Goal: Task Accomplishment & Management: Manage account settings

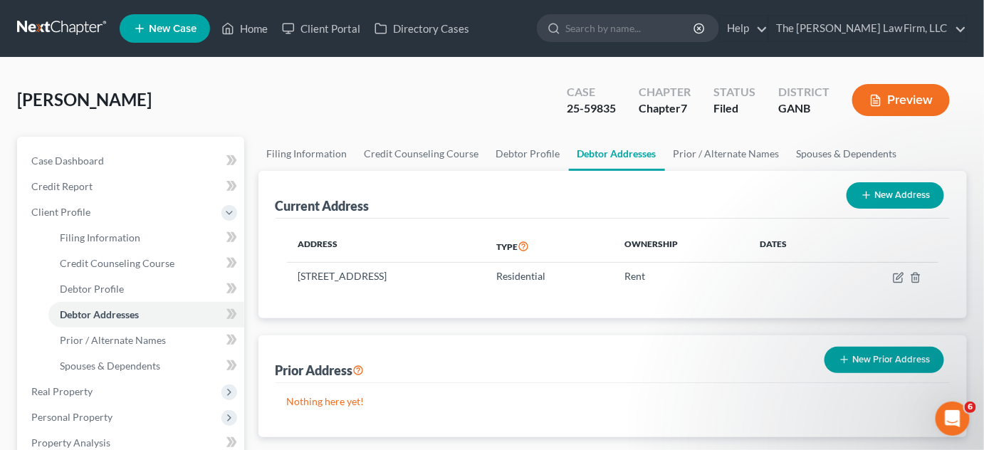
click at [646, 28] on input "search" at bounding box center [630, 28] width 130 height 26
type input "adams"
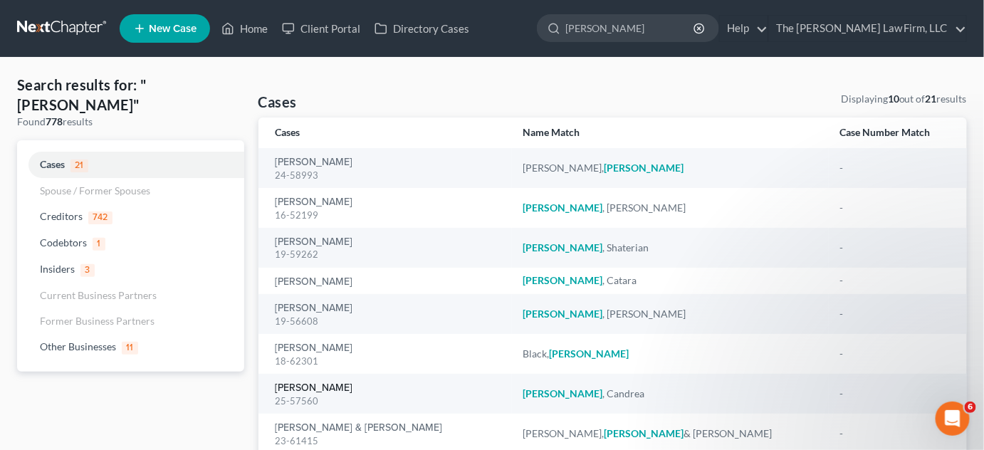
click at [319, 393] on link "[PERSON_NAME]" at bounding box center [315, 388] width 78 height 10
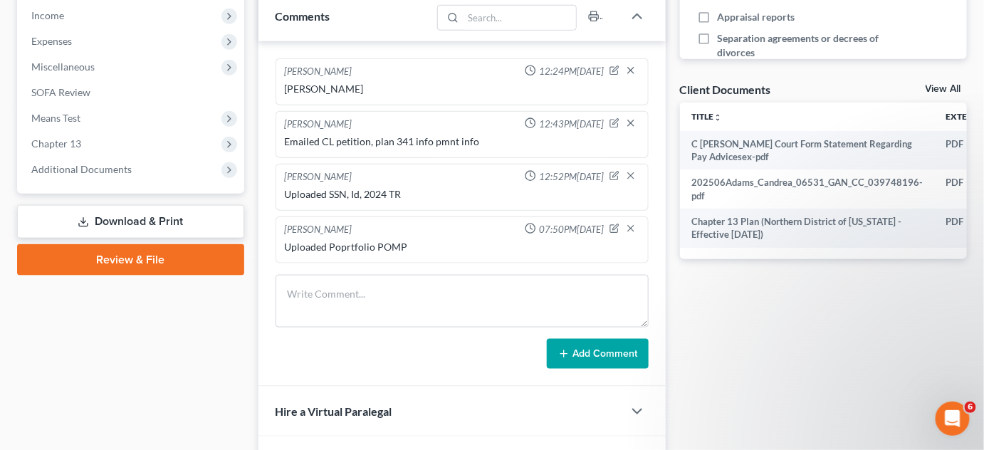
scroll to position [539, 0]
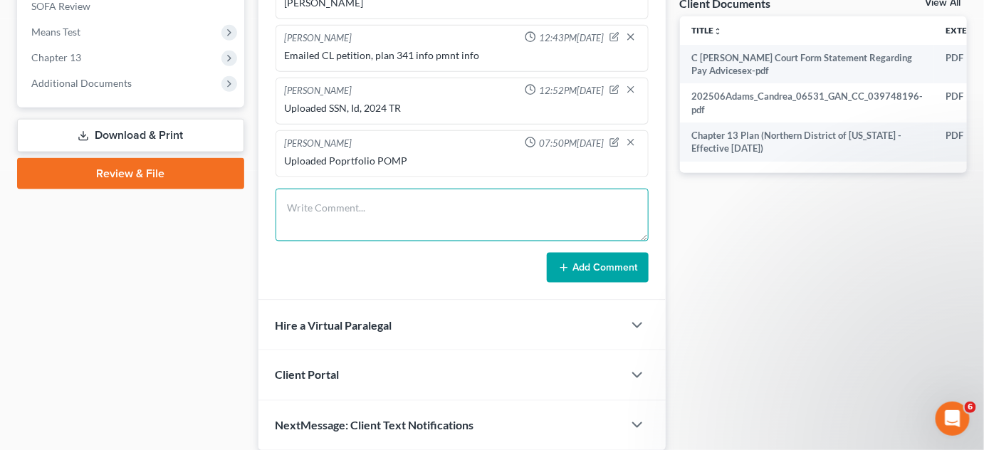
click at [297, 204] on textarea at bounding box center [462, 215] width 373 height 53
click at [370, 203] on textarea "Uploaded Two othe POMPS" at bounding box center [462, 215] width 373 height 53
type textarea "Uploaded Two other POMPS"
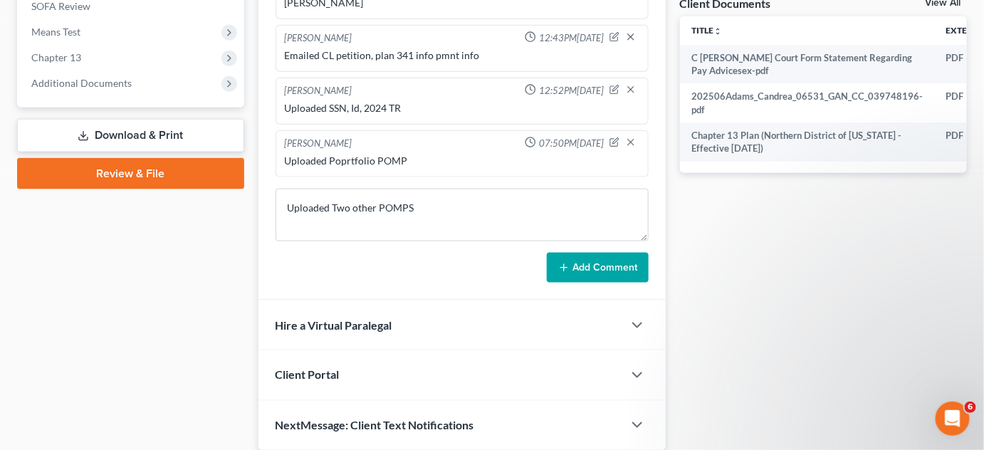
drag, startPoint x: 594, startPoint y: 266, endPoint x: 383, endPoint y: 199, distance: 221.1
click at [594, 266] on button "Add Comment" at bounding box center [598, 268] width 102 height 30
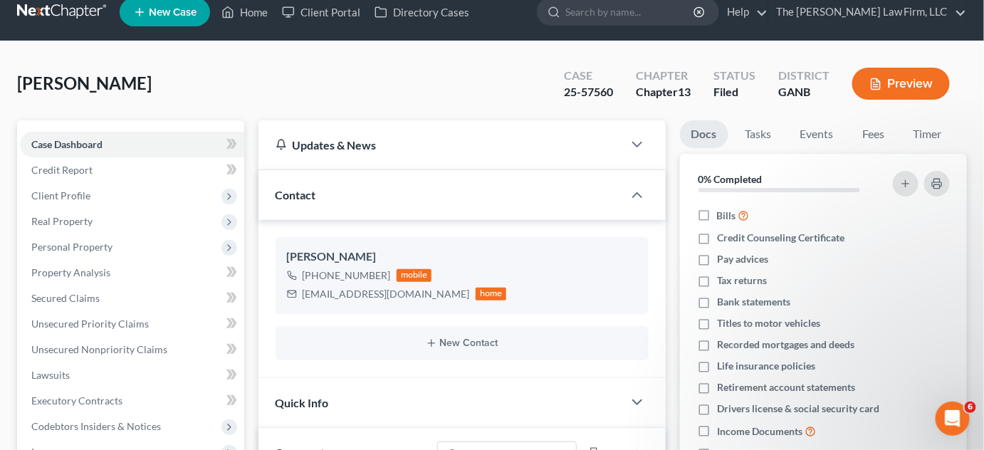
scroll to position [0, 0]
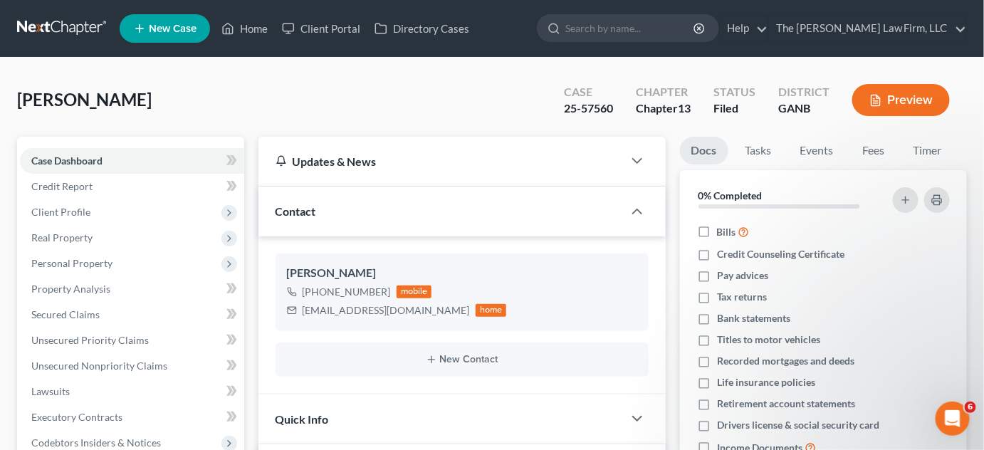
click at [565, 29] on div at bounding box center [551, 28] width 28 height 26
click at [622, 30] on input "search" at bounding box center [630, 28] width 130 height 26
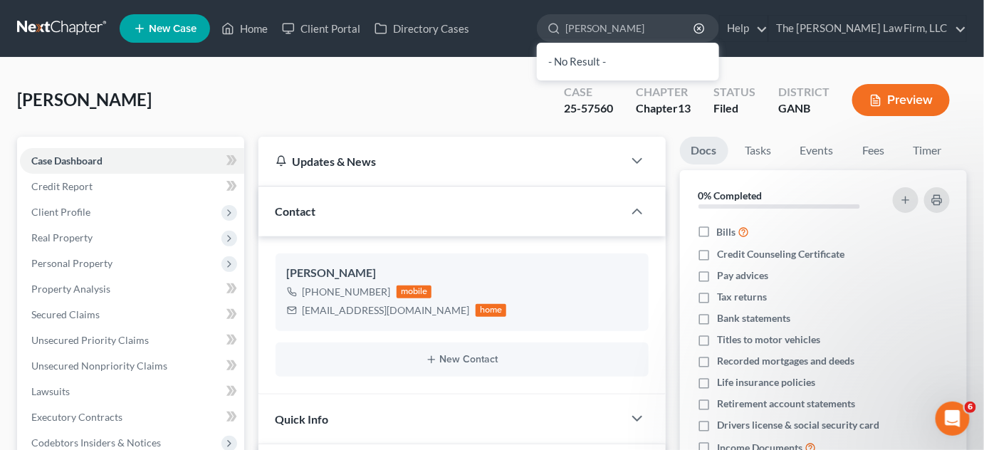
type input "ferebee"
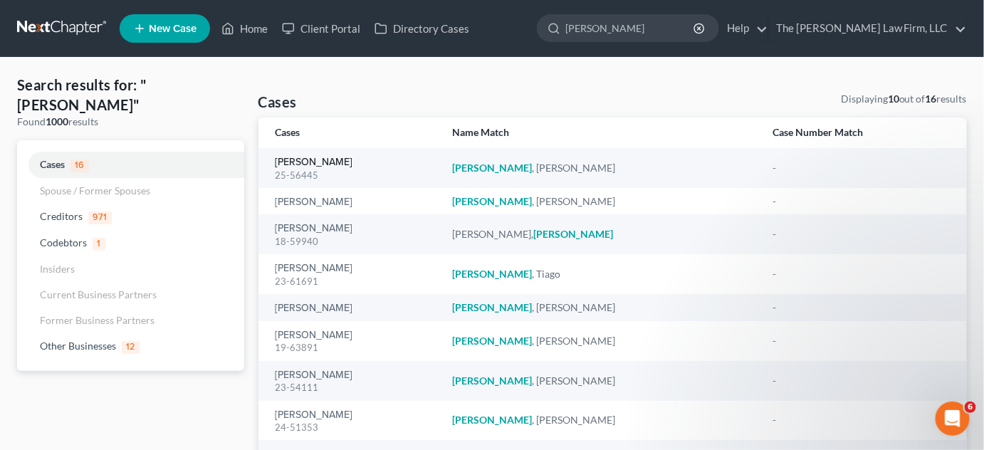
click at [300, 165] on link "[PERSON_NAME]" at bounding box center [315, 162] width 78 height 10
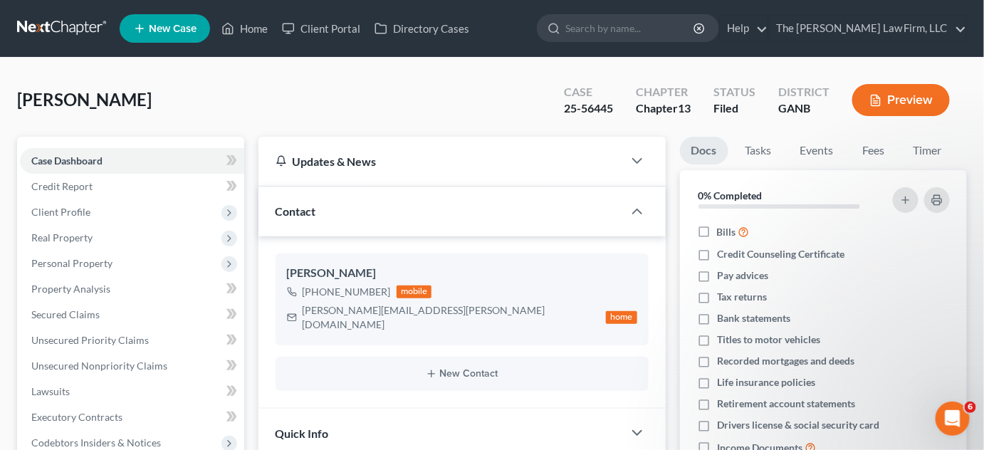
click at [83, 28] on link at bounding box center [62, 29] width 91 height 26
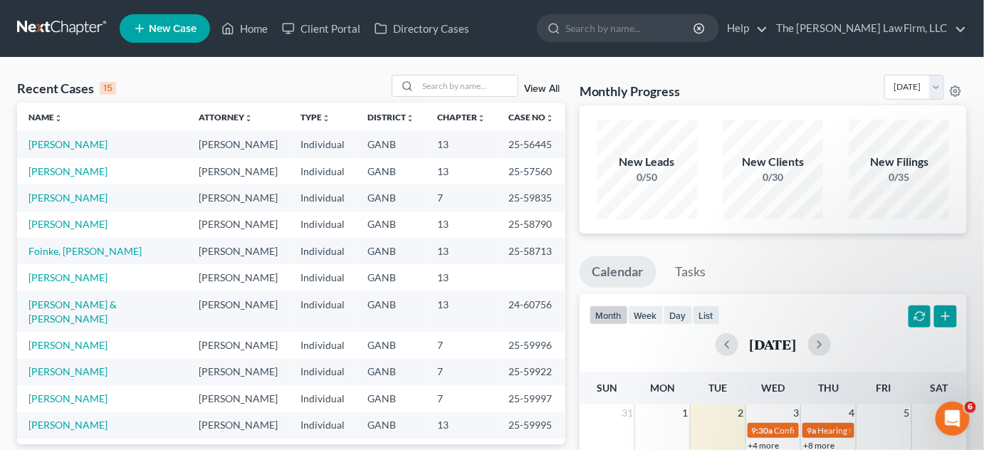
scroll to position [97, 0]
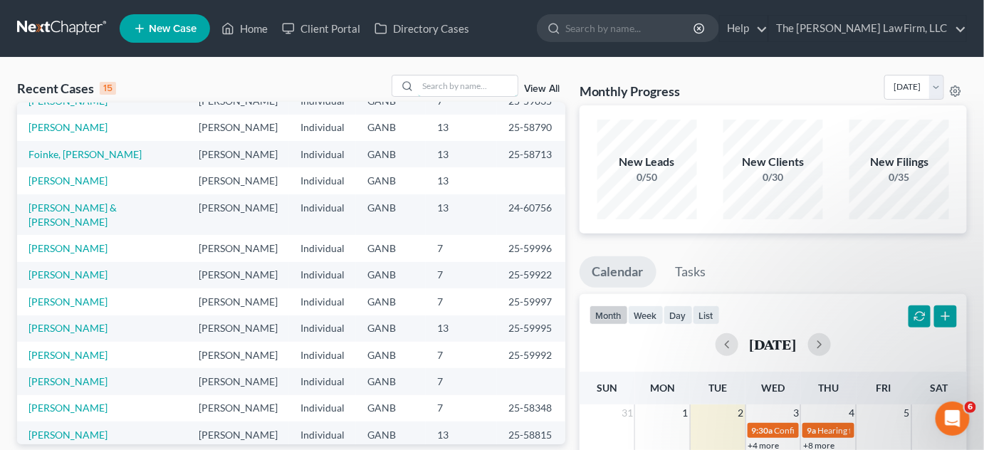
click at [478, 79] on input "search" at bounding box center [468, 85] width 100 height 21
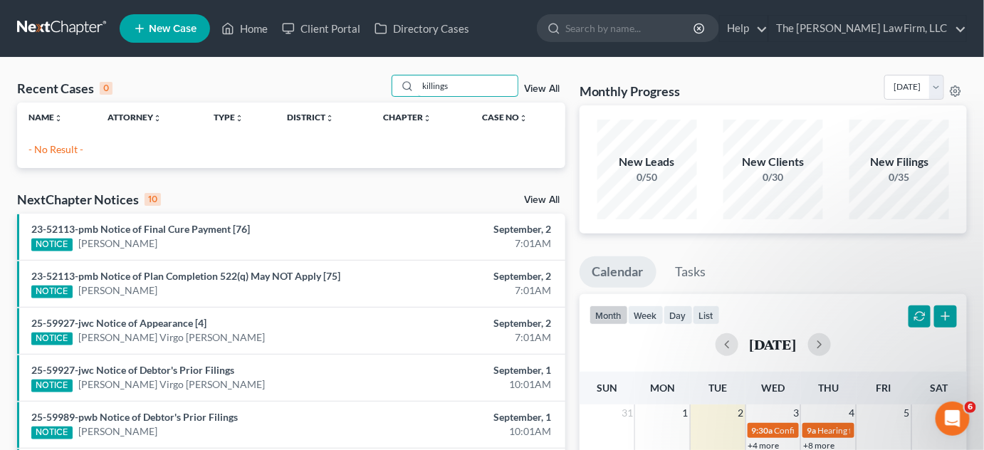
drag, startPoint x: 463, startPoint y: 83, endPoint x: 372, endPoint y: 61, distance: 94.4
click at [369, 80] on div "Recent Cases 0 killings View All" at bounding box center [291, 89] width 548 height 28
type input "sherrell"
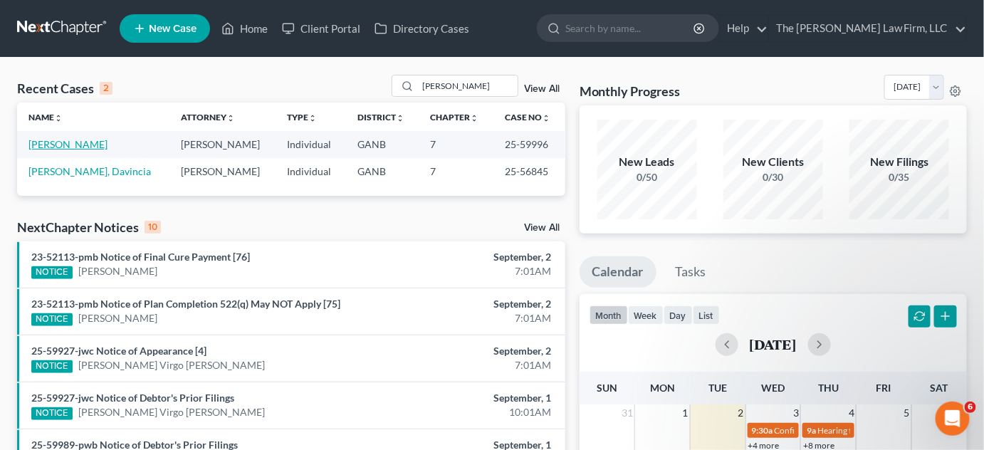
click at [83, 145] on link "[PERSON_NAME]" at bounding box center [67, 144] width 79 height 12
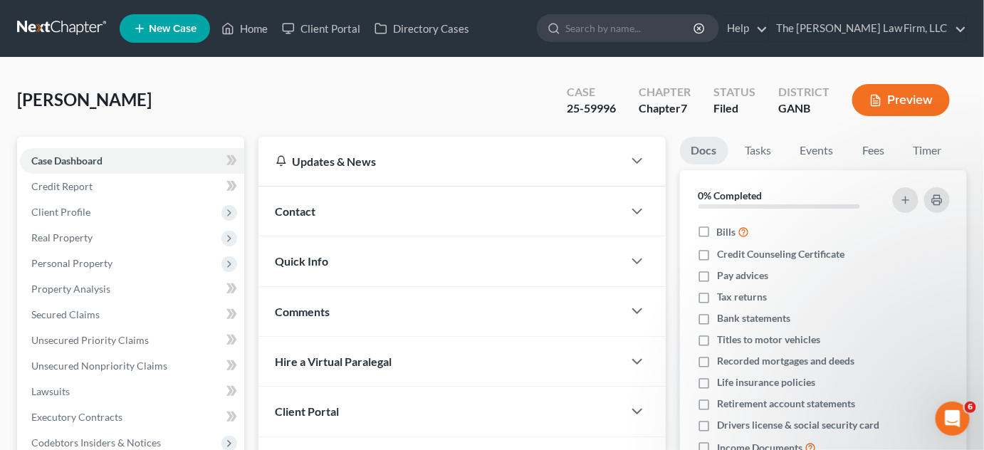
click at [293, 208] on span "Contact" at bounding box center [296, 211] width 41 height 14
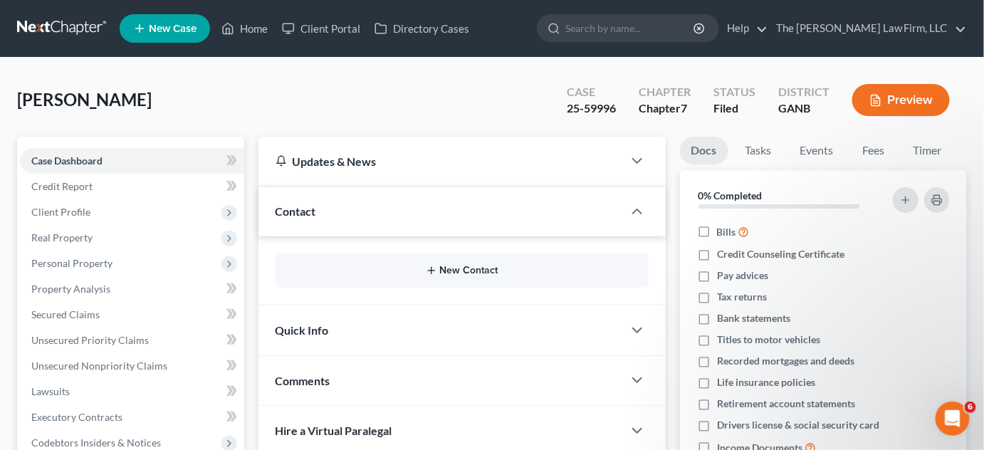
click at [453, 265] on button "New Contact" at bounding box center [462, 270] width 350 height 11
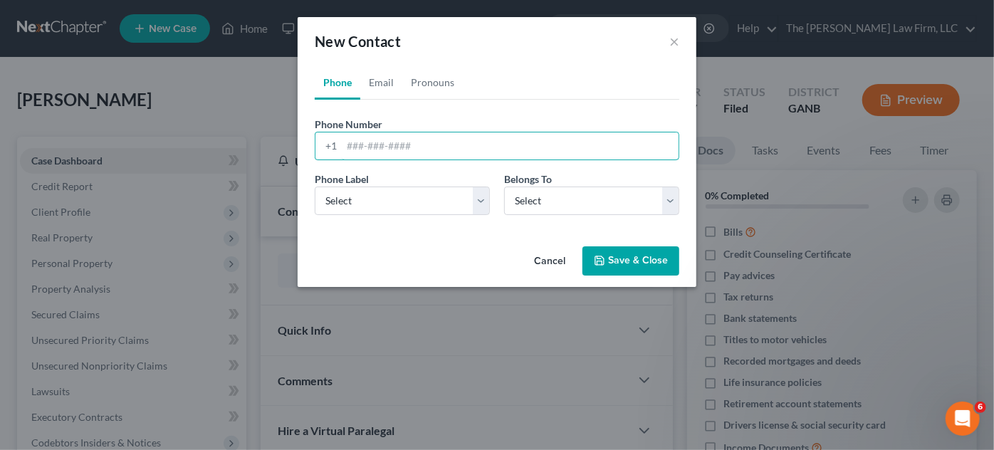
paste input "470-226-8561"
type input "470-226-8561"
drag, startPoint x: 396, startPoint y: 191, endPoint x: 399, endPoint y: 202, distance: 11.7
click at [396, 191] on select "Select Mobile Home Work Other" at bounding box center [402, 201] width 175 height 28
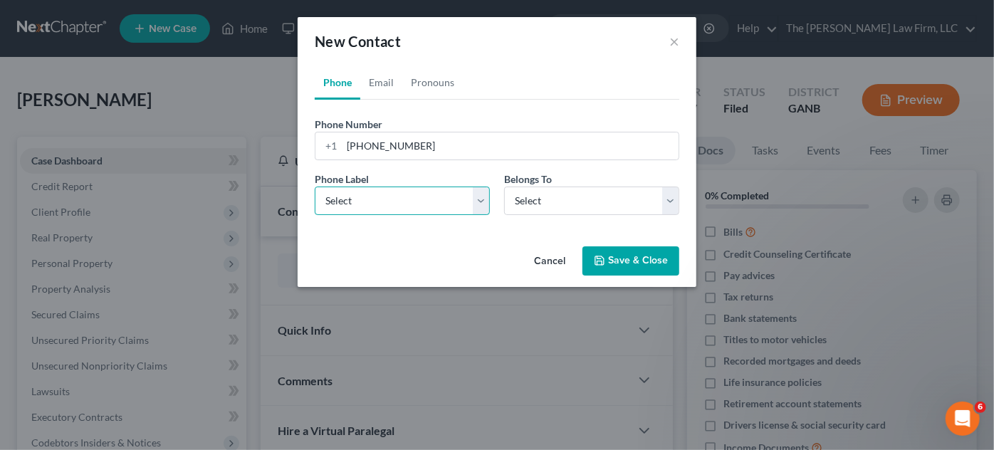
select select "0"
click at [315, 187] on select "Select Mobile Home Work Other" at bounding box center [402, 201] width 175 height 28
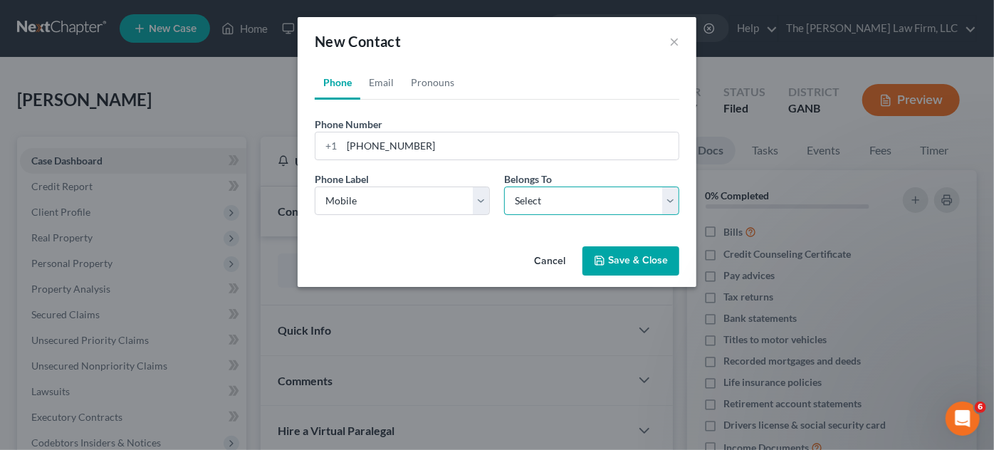
click at [527, 205] on select "Select Client Other" at bounding box center [591, 201] width 175 height 28
select select "0"
click at [504, 187] on select "Select Client Other" at bounding box center [591, 201] width 175 height 28
select select "0"
click at [377, 83] on link "Email" at bounding box center [381, 82] width 42 height 34
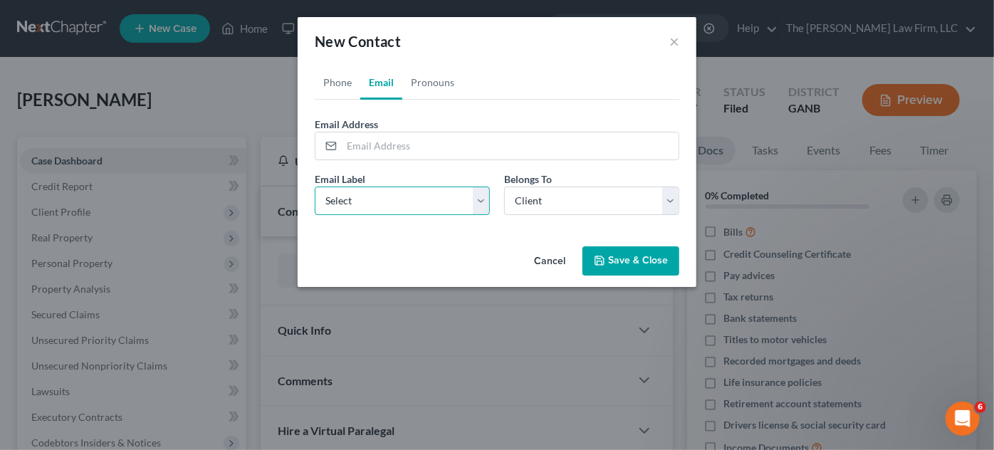
drag, startPoint x: 381, startPoint y: 194, endPoint x: 381, endPoint y: 211, distance: 17.1
click at [381, 194] on select "Select Home Work Other" at bounding box center [402, 201] width 175 height 28
select select "0"
click at [315, 187] on select "Select Home Work Other" at bounding box center [402, 201] width 175 height 28
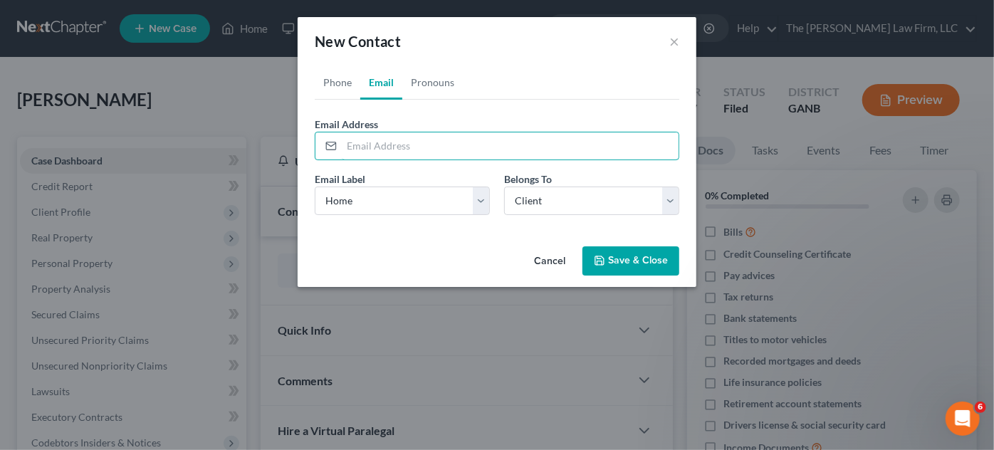
paste input "s_killings@yahoo.com"
type input "s_killings@yahoo.com"
click at [617, 261] on button "Save & Close" at bounding box center [630, 261] width 97 height 30
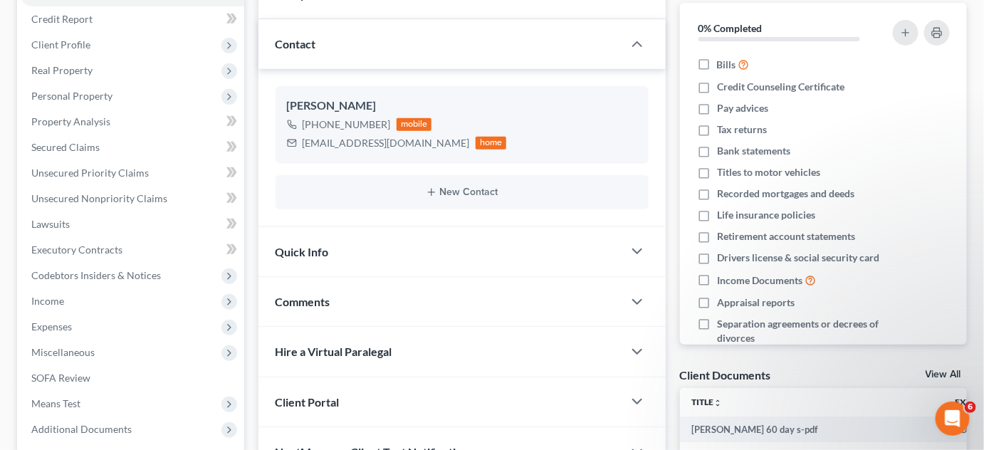
scroll to position [305, 0]
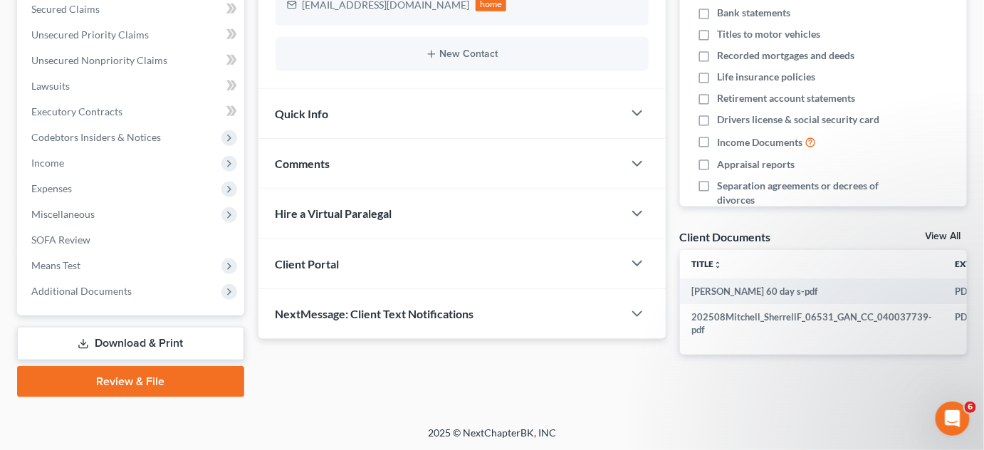
click at [96, 289] on span "Additional Documents" at bounding box center [81, 291] width 100 height 12
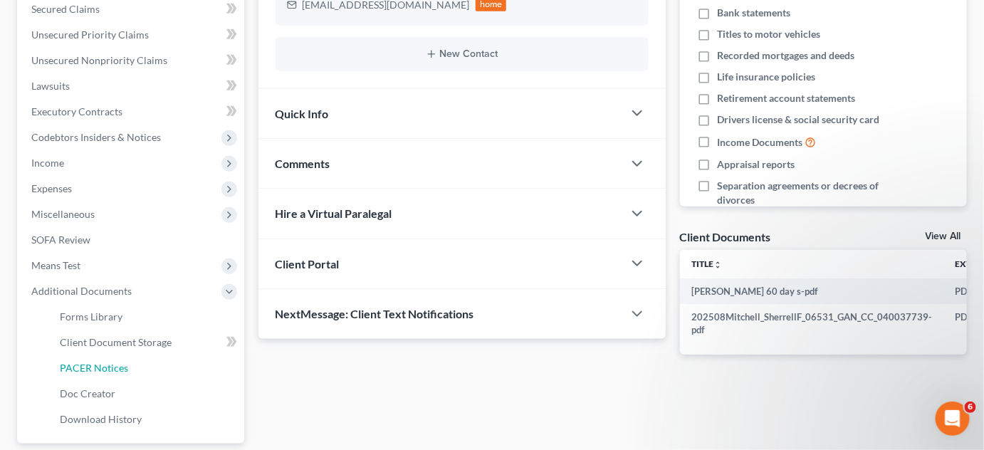
click at [122, 362] on span "PACER Notices" at bounding box center [94, 368] width 68 height 12
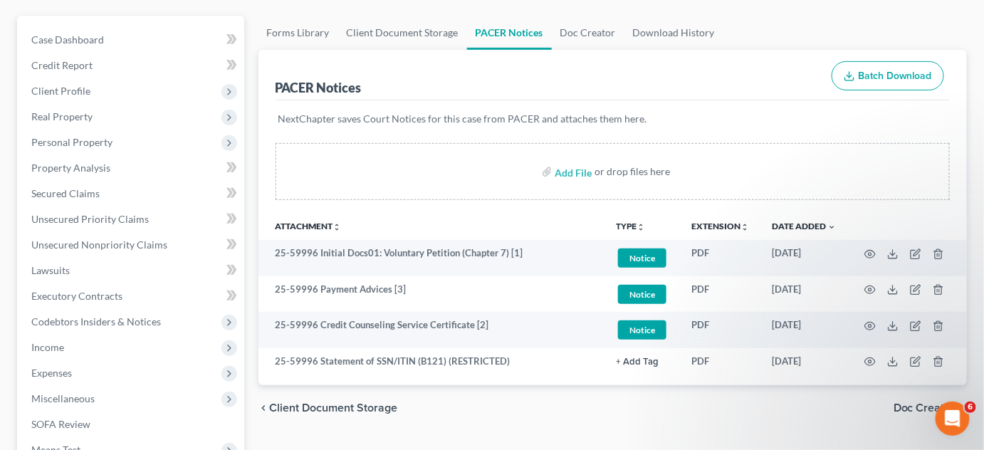
scroll to position [216, 0]
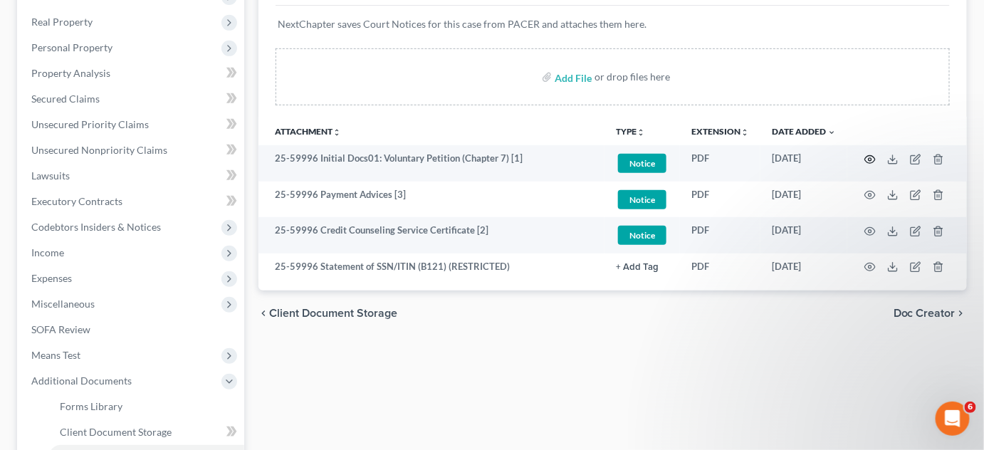
click at [871, 157] on icon "button" at bounding box center [869, 159] width 11 height 11
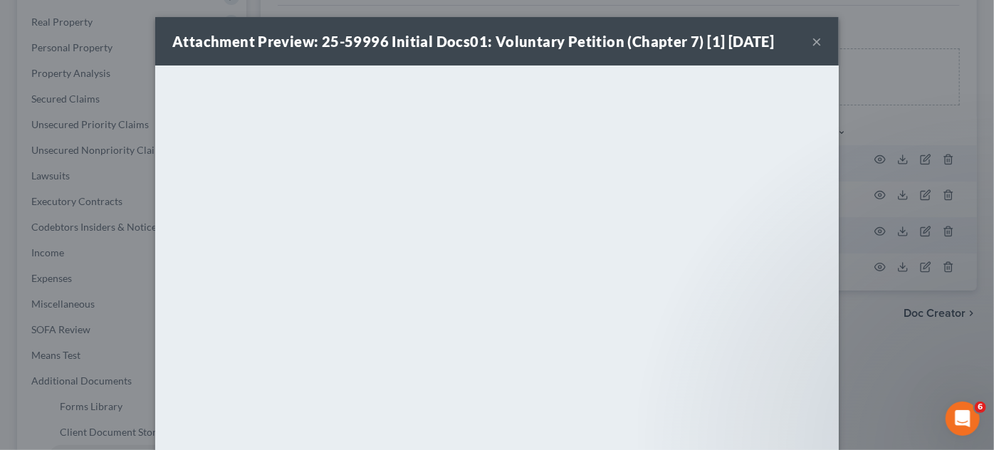
click at [883, 352] on div "Attachment Preview: 25-59996 Initial Docs01: Voluntary Petition (Chapter 7) [1]…" at bounding box center [497, 225] width 994 height 450
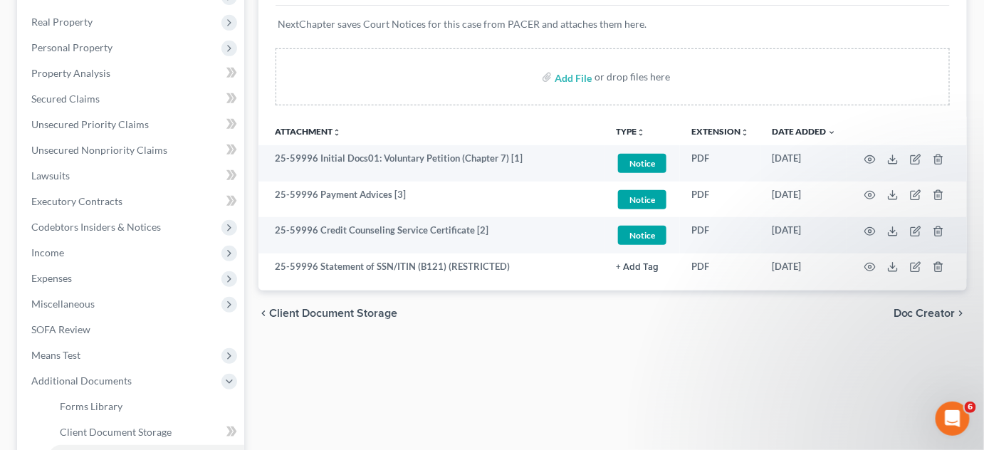
click at [973, 439] on div at bounding box center [973, 439] width 0 height 0
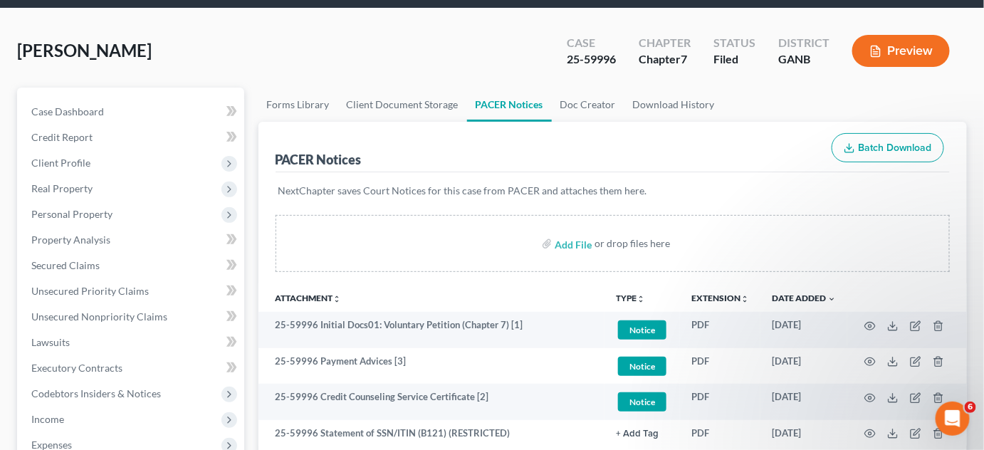
scroll to position [0, 0]
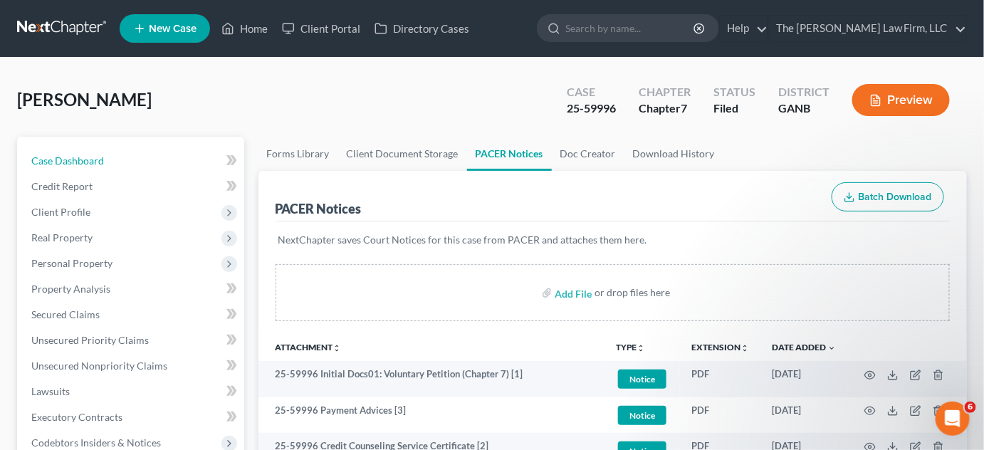
click at [81, 155] on span "Case Dashboard" at bounding box center [67, 160] width 73 height 12
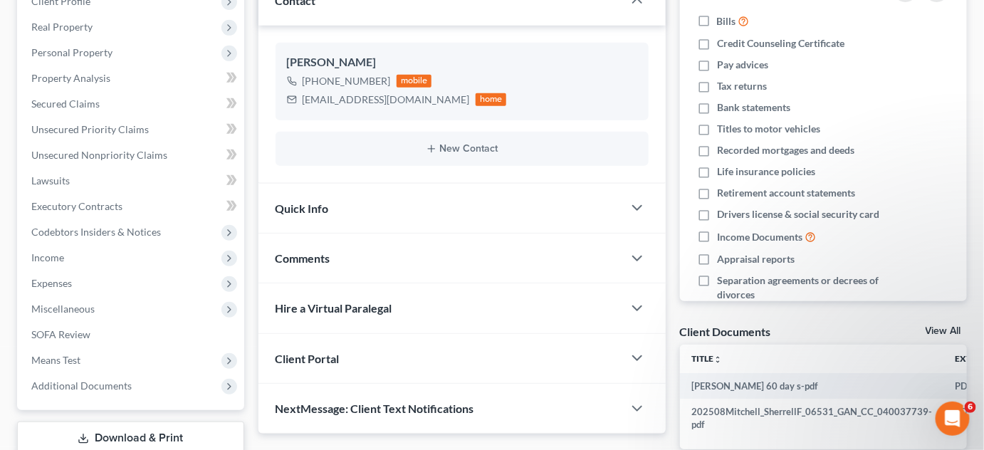
scroll to position [216, 0]
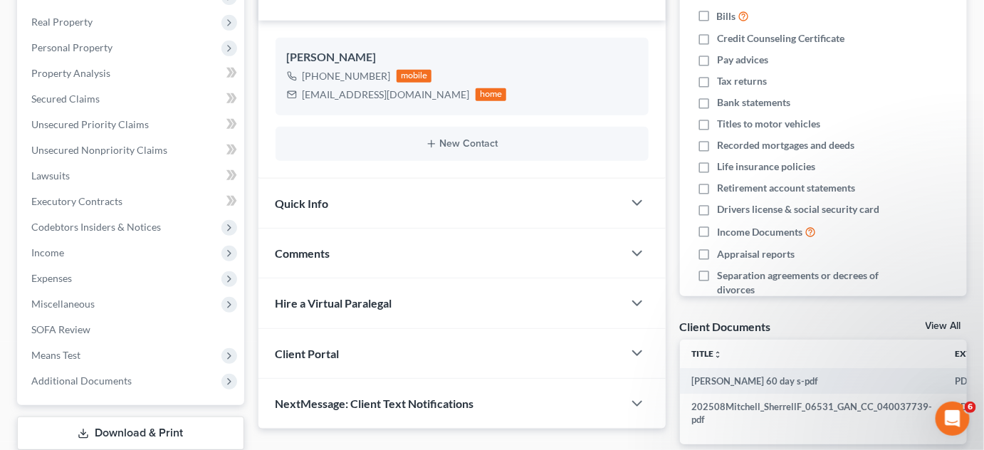
drag, startPoint x: 383, startPoint y: 75, endPoint x: 318, endPoint y: 75, distance: 64.8
click at [318, 75] on div "+1 (470) 226-8561" at bounding box center [347, 76] width 88 height 14
copy div "470) 226-8561"
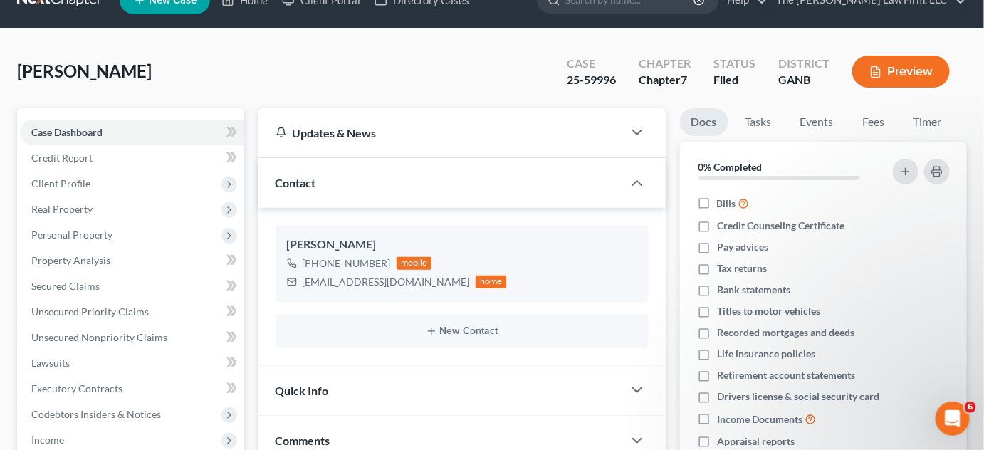
scroll to position [0, 0]
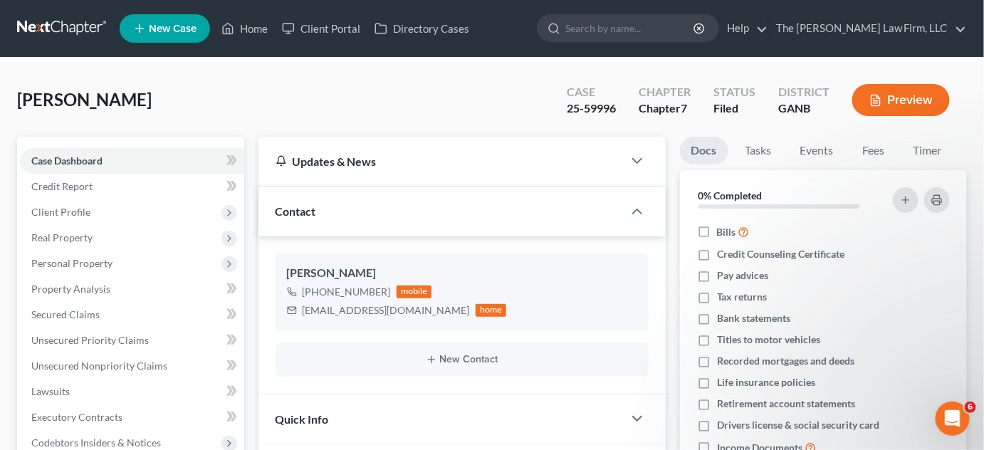
click at [75, 13] on nav "Home New Case Client Portal Directory Cases The Craig Black Law Firm, LLC mb@cr…" at bounding box center [492, 28] width 984 height 57
click at [72, 20] on link at bounding box center [62, 29] width 91 height 26
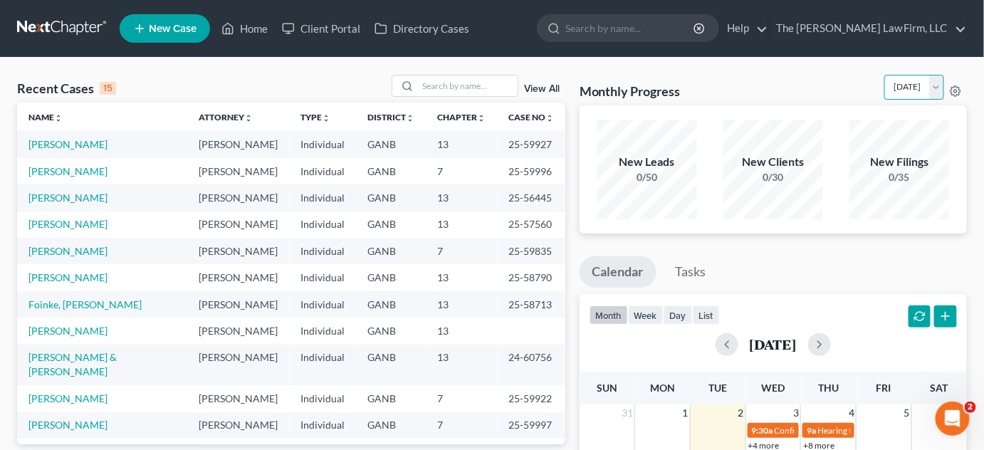
click at [934, 87] on select "[DATE] [DATE] [DATE] [DATE] [DATE] [DATE] [DATE] [DATE] [DATE] [DATE] [DATE] [D…" at bounding box center [914, 87] width 60 height 25
select select "1"
click at [884, 75] on select "[DATE] [DATE] [DATE] [DATE] [DATE] [DATE] [DATE] [DATE] [DATE] [DATE] [DATE] [D…" at bounding box center [914, 87] width 60 height 25
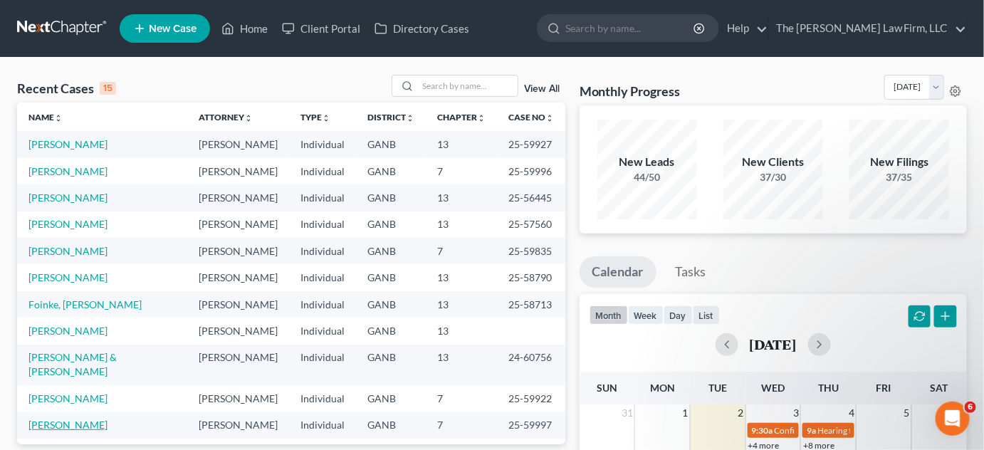
click at [60, 419] on link "[PERSON_NAME]" at bounding box center [67, 425] width 79 height 12
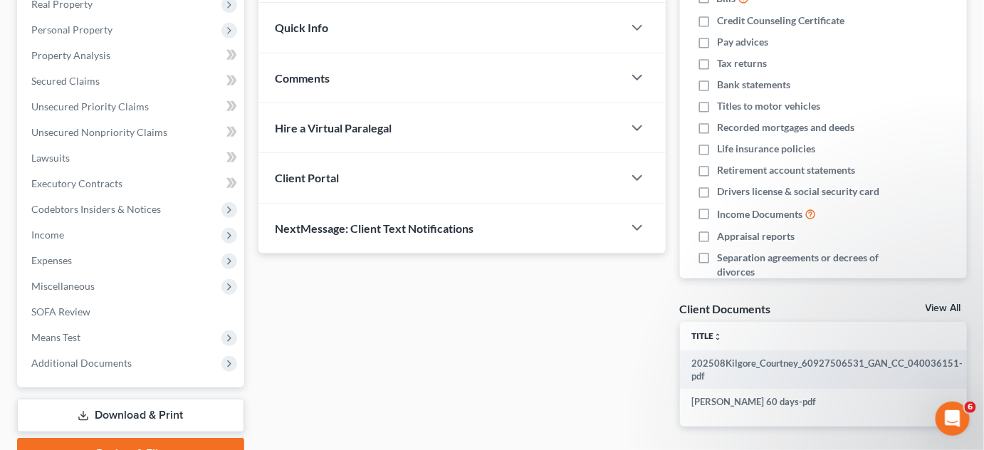
scroll to position [305, 0]
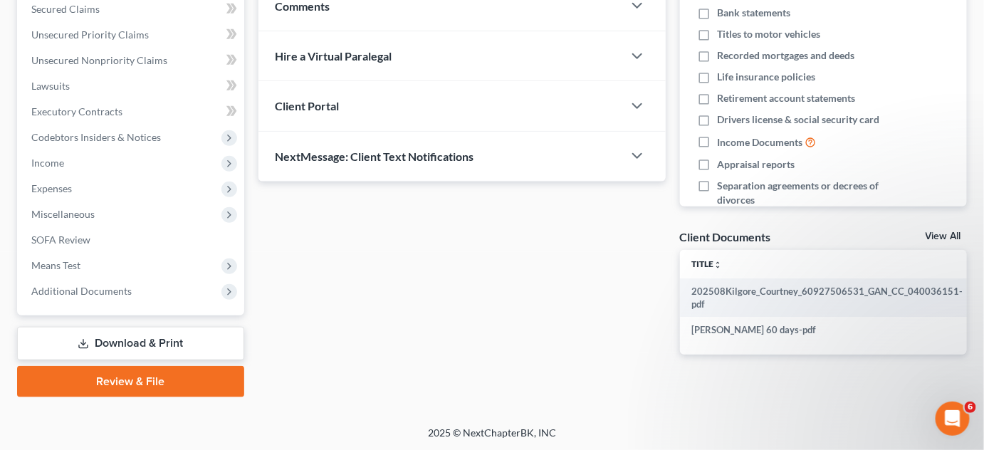
click at [125, 301] on span "Additional Documents" at bounding box center [132, 291] width 224 height 26
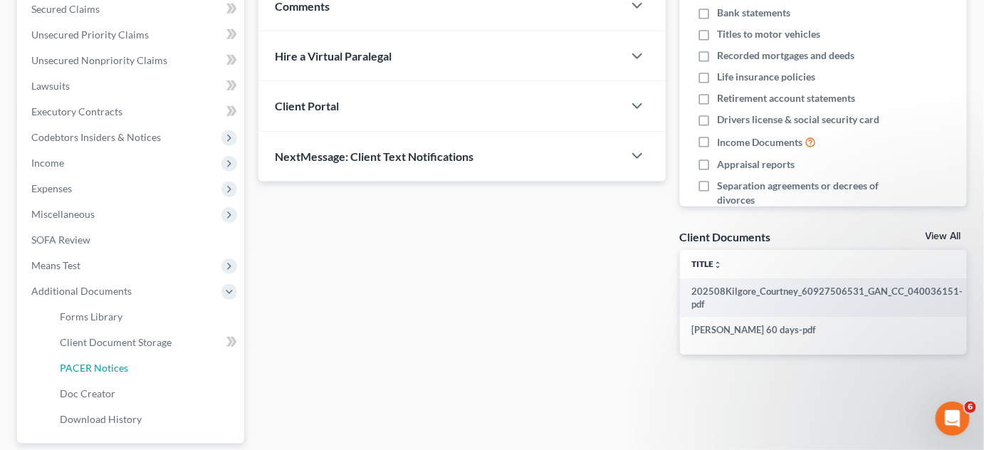
click at [103, 369] on span "PACER Notices" at bounding box center [94, 368] width 68 height 12
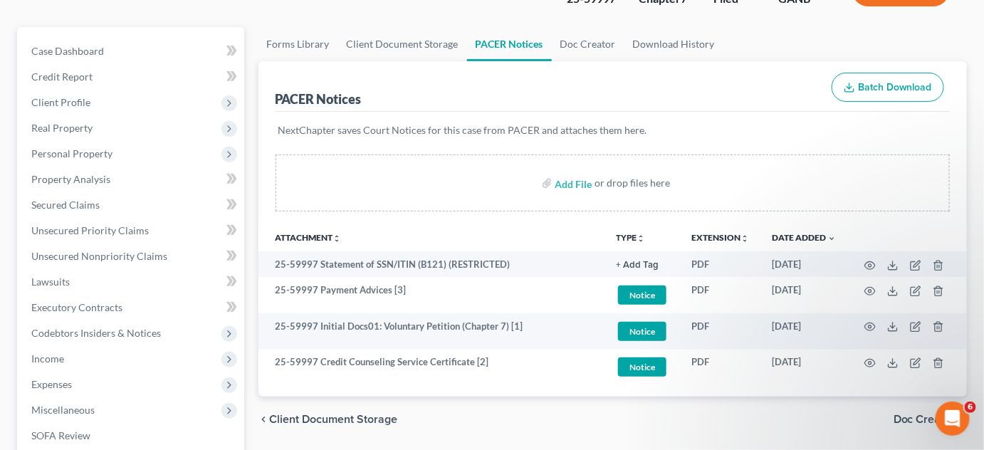
scroll to position [216, 0]
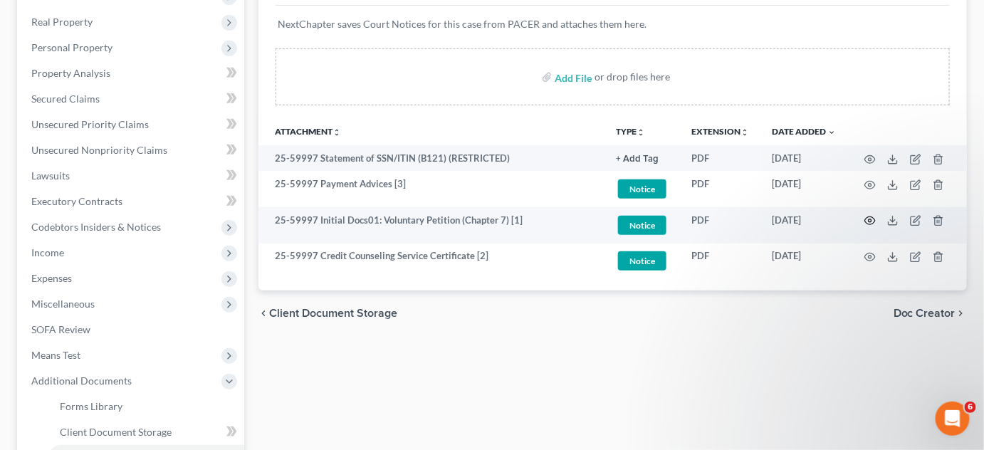
click at [873, 218] on icon "button" at bounding box center [869, 220] width 11 height 11
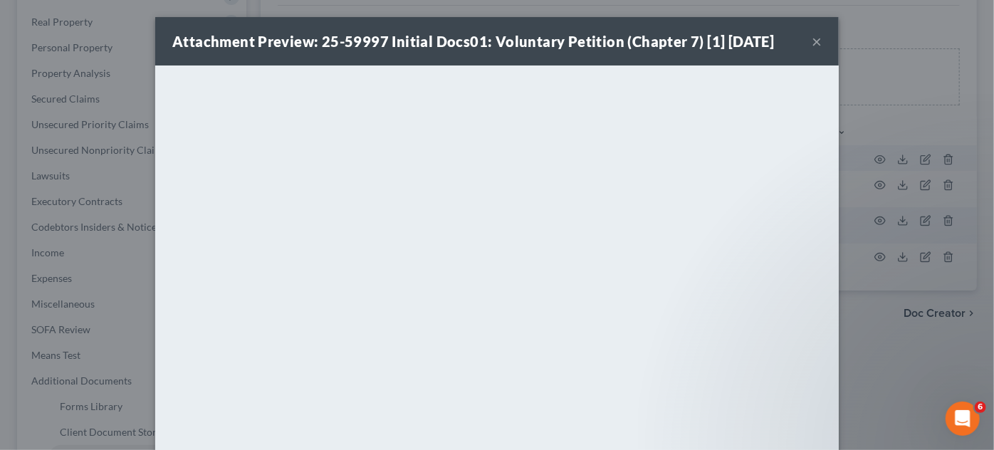
click at [812, 37] on button "×" at bounding box center [817, 41] width 10 height 17
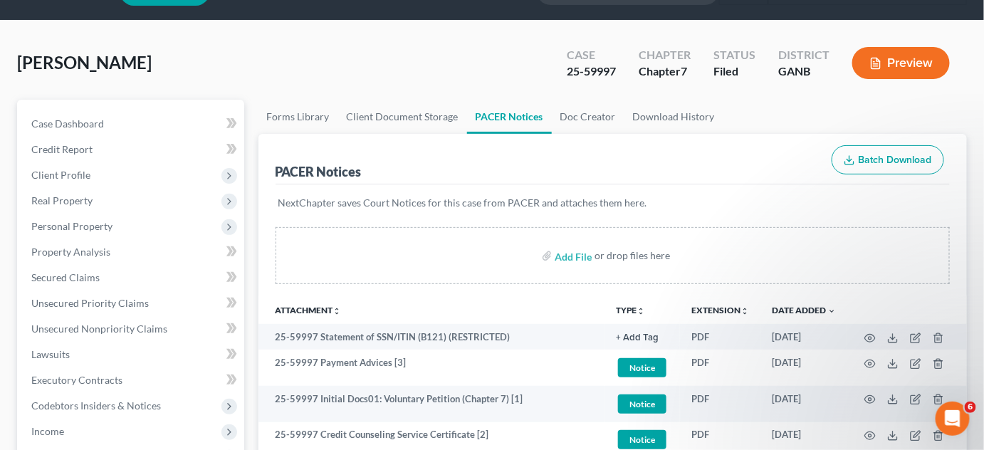
scroll to position [0, 0]
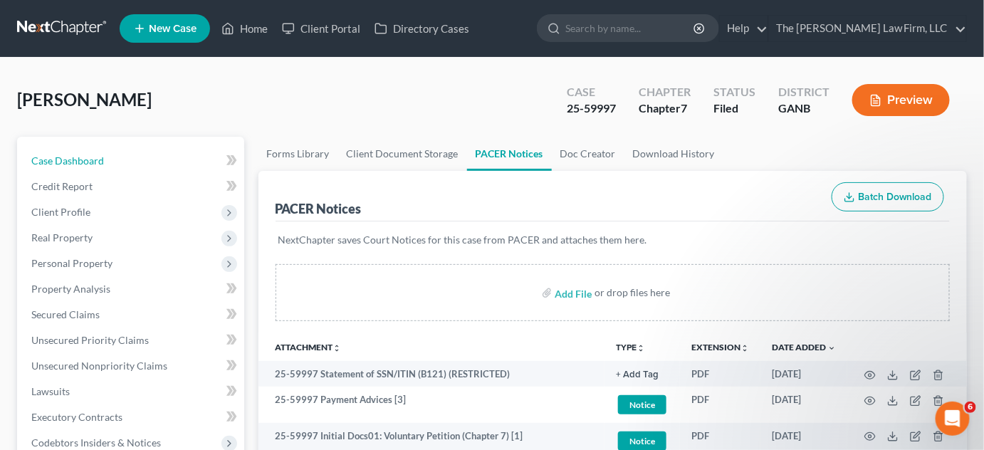
click at [80, 164] on span "Case Dashboard" at bounding box center [67, 160] width 73 height 12
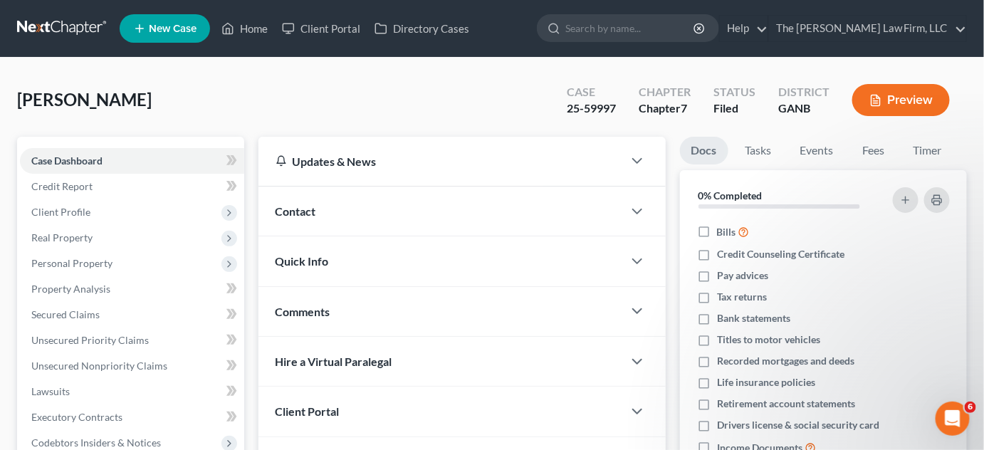
click at [305, 208] on span "Contact" at bounding box center [296, 211] width 41 height 14
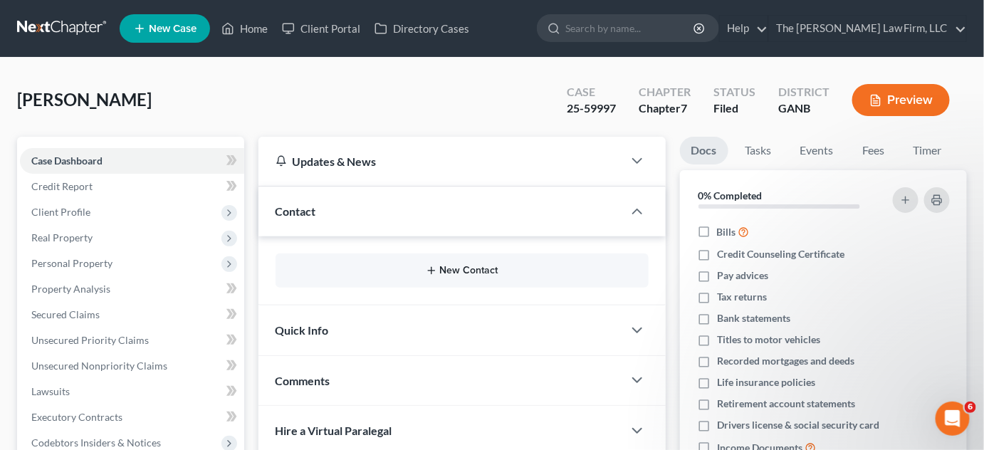
click at [467, 271] on button "New Contact" at bounding box center [462, 270] width 350 height 11
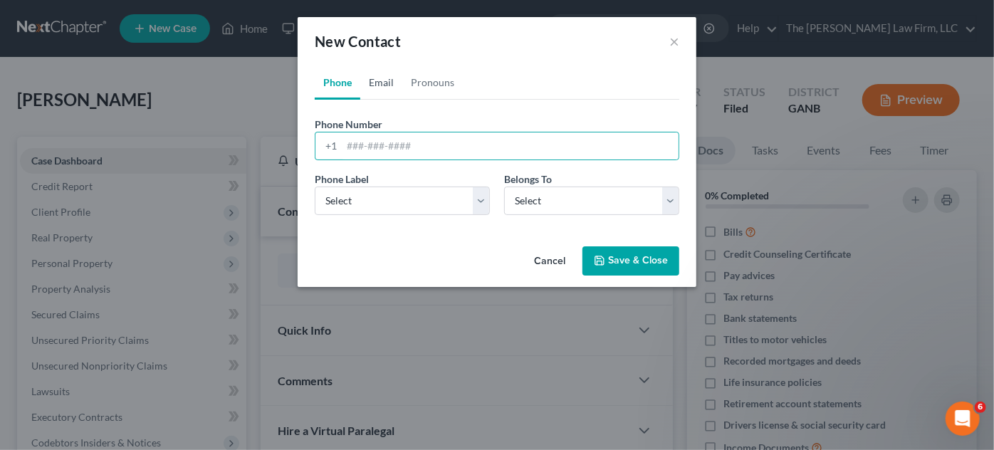
drag, startPoint x: 389, startPoint y: 142, endPoint x: 388, endPoint y: 83, distance: 59.1
click at [388, 83] on link "Email" at bounding box center [381, 82] width 42 height 34
paste input "[EMAIL_ADDRESS][DOMAIN_NAME]"
type input "[EMAIL_ADDRESS][DOMAIN_NAME]"
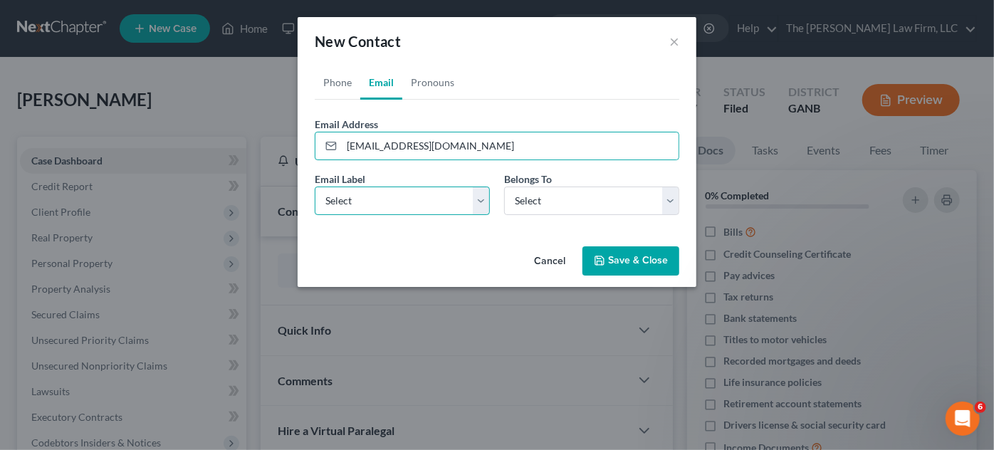
drag, startPoint x: 351, startPoint y: 199, endPoint x: 351, endPoint y: 210, distance: 10.7
click at [351, 199] on select "Select Home Work Other" at bounding box center [402, 201] width 175 height 28
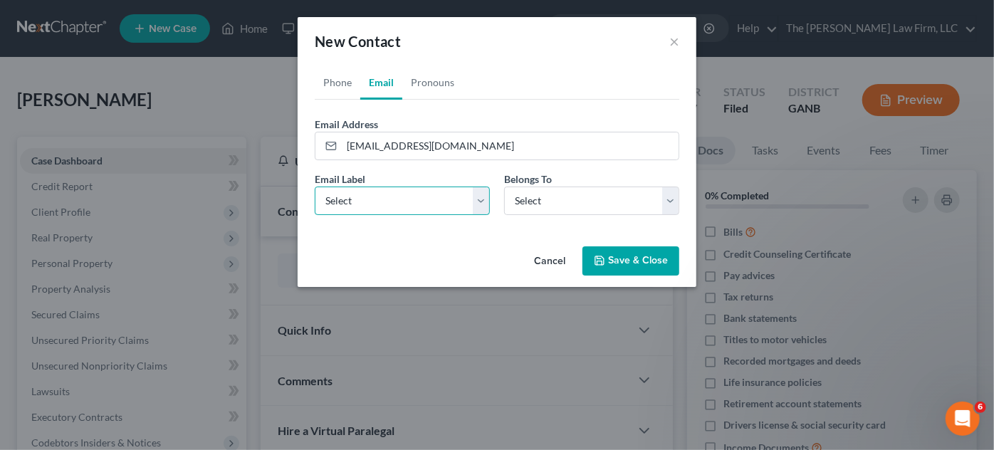
select select "1"
click at [315, 187] on select "Select Home Work Other" at bounding box center [402, 201] width 175 height 28
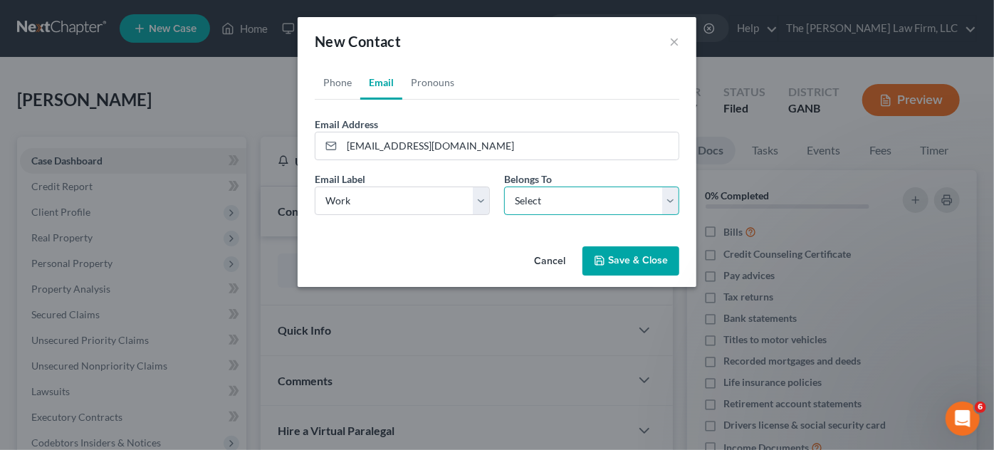
drag, startPoint x: 547, startPoint y: 199, endPoint x: 542, endPoint y: 210, distance: 11.8
click at [547, 199] on select "Select Client Other" at bounding box center [591, 201] width 175 height 28
select select "0"
click at [504, 187] on select "Select Client Other" at bounding box center [591, 201] width 175 height 28
select select "0"
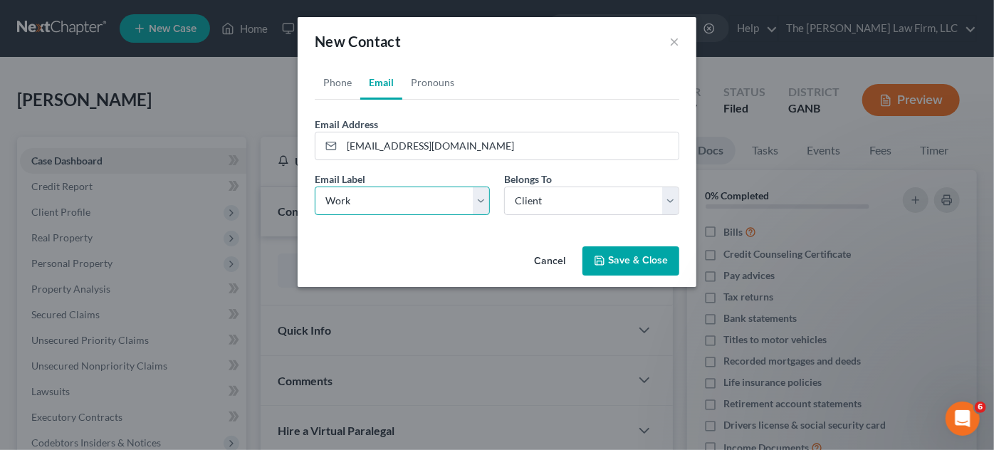
click at [388, 201] on select "Select Home Work Other" at bounding box center [402, 201] width 175 height 28
select select "0"
click at [315, 187] on select "Select Home Work Other" at bounding box center [402, 201] width 175 height 28
click at [334, 80] on link "Phone" at bounding box center [338, 82] width 46 height 34
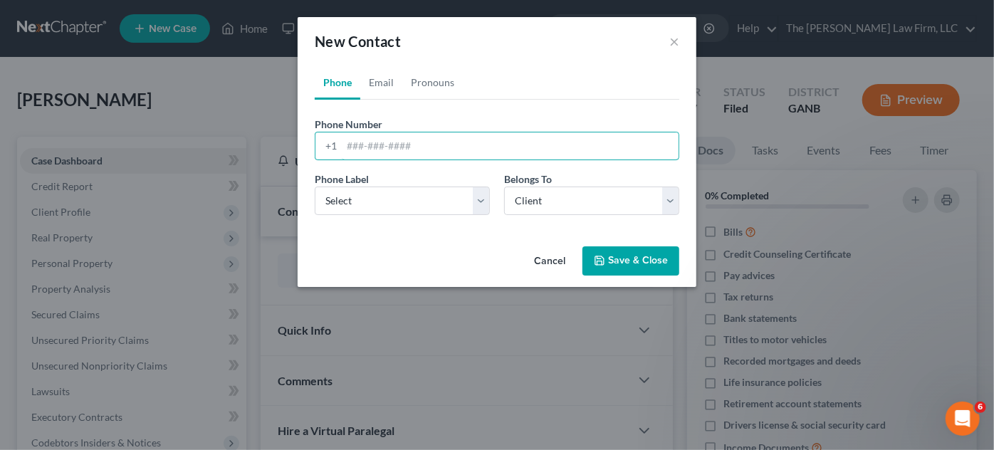
paste input "404) 989-1332‬"
click at [372, 145] on input "404) 989-1332‬" at bounding box center [510, 145] width 337 height 27
type input "404-989-1332‬"
click at [400, 196] on select "Select Mobile Home Work Other" at bounding box center [402, 201] width 175 height 28
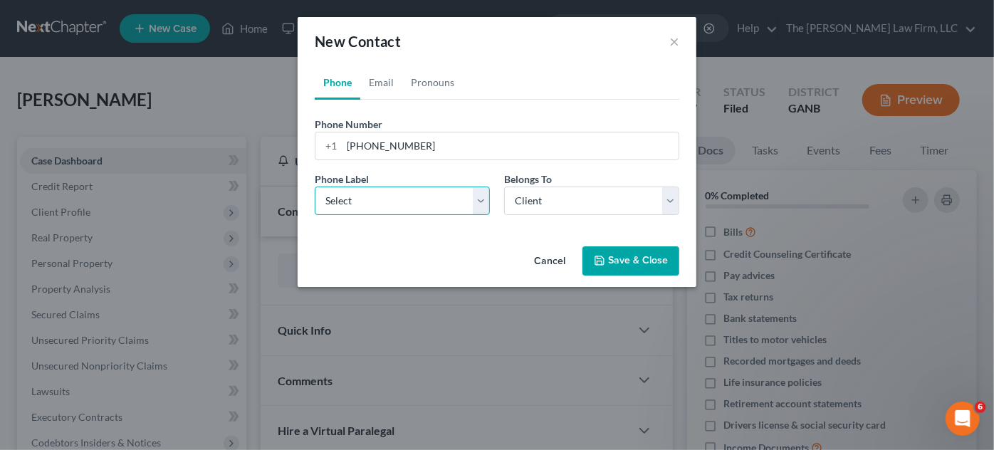
select select "0"
click at [315, 187] on select "Select Mobile Home Work Other" at bounding box center [402, 201] width 175 height 28
click at [636, 265] on button "Save & Close" at bounding box center [630, 261] width 97 height 30
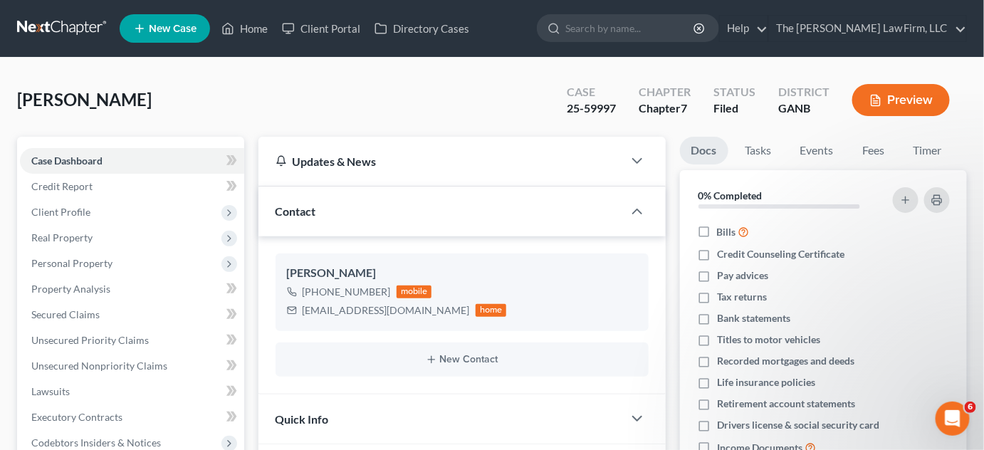
click at [667, 22] on input "search" at bounding box center [630, 28] width 130 height 26
type input "wright"
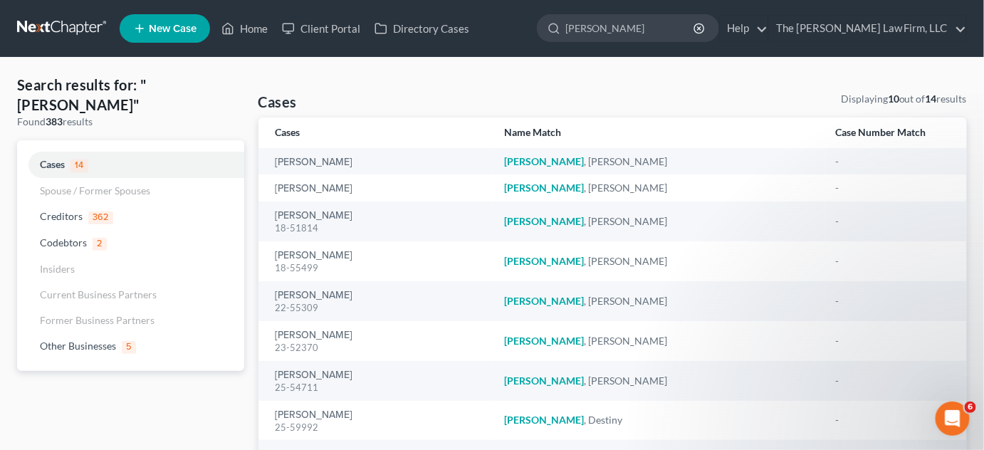
click at [306, 421] on div "25-59992" at bounding box center [379, 428] width 206 height 14
click at [304, 419] on link "[PERSON_NAME]" at bounding box center [315, 415] width 78 height 10
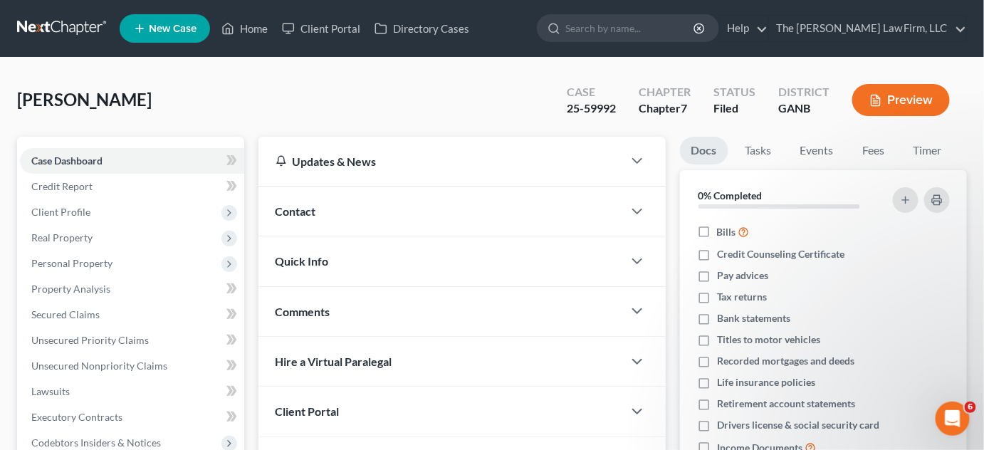
scroll to position [216, 0]
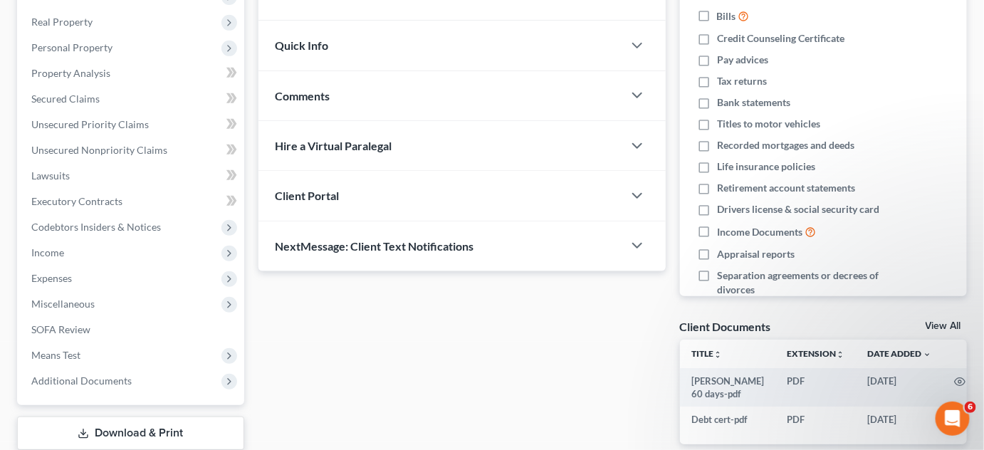
click at [92, 384] on span "Additional Documents" at bounding box center [81, 380] width 100 height 12
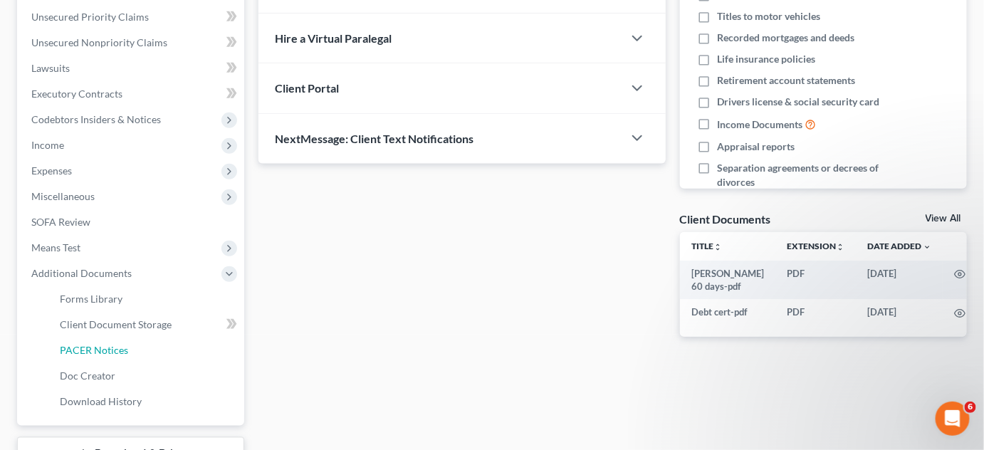
click at [102, 350] on span "PACER Notices" at bounding box center [94, 350] width 68 height 12
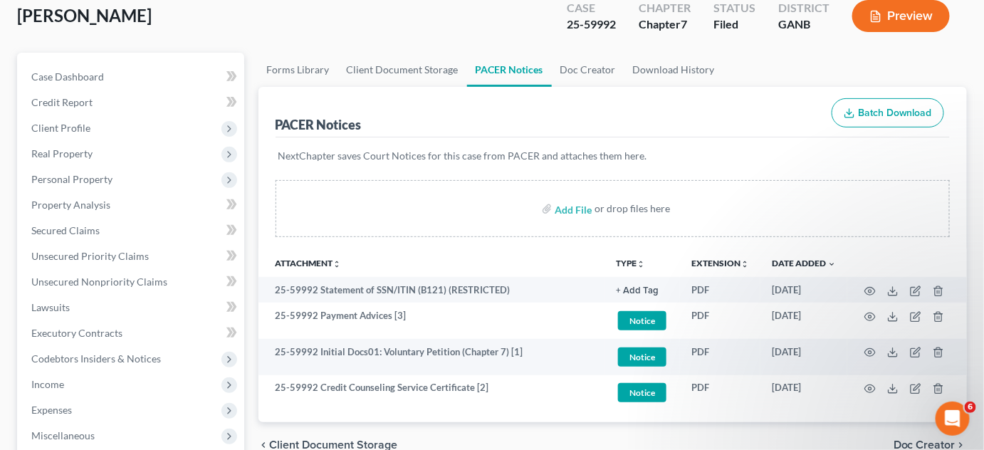
scroll to position [107, 0]
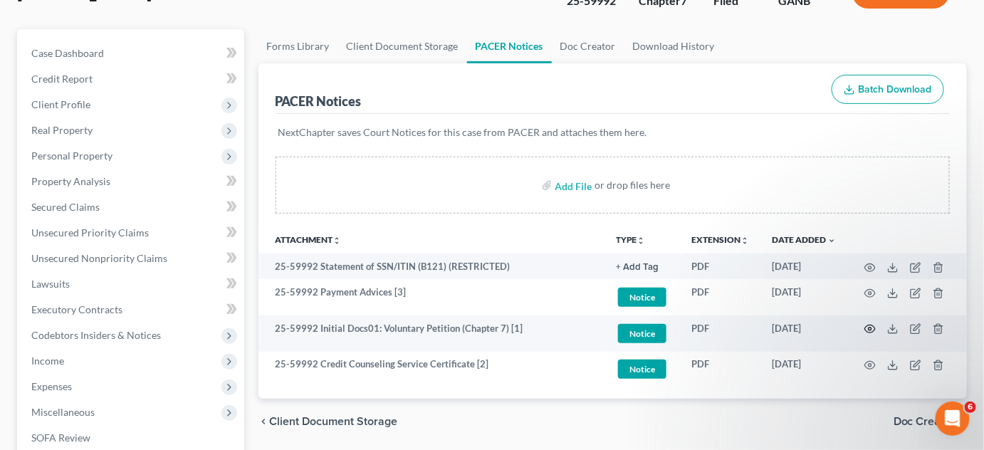
click at [871, 328] on circle "button" at bounding box center [870, 328] width 3 height 3
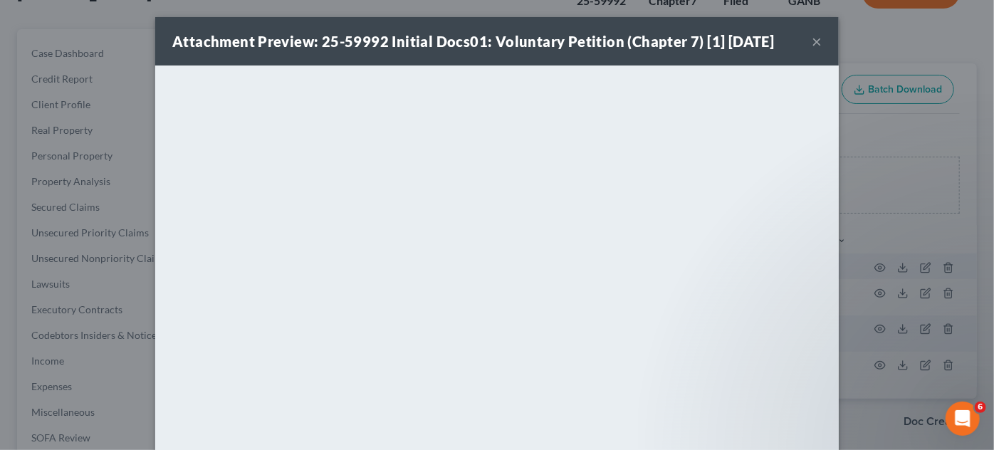
click at [121, 23] on div "Attachment Preview: 25-59992 Initial Docs01: Voluntary Petition (Chapter 7) [1]…" at bounding box center [497, 225] width 994 height 450
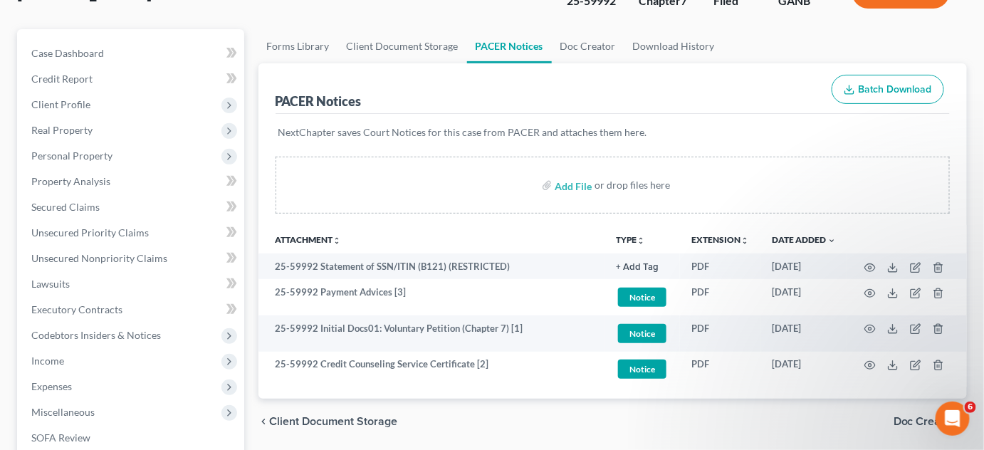
scroll to position [0, 0]
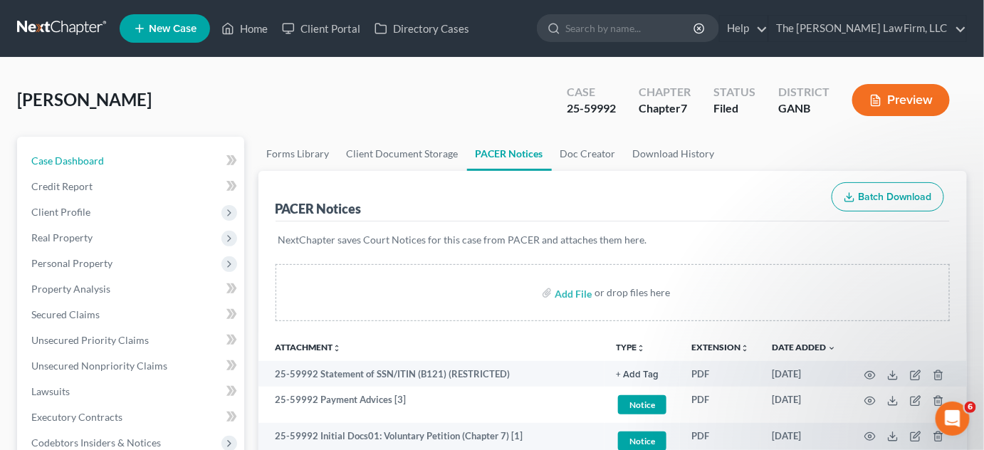
click at [91, 159] on span "Case Dashboard" at bounding box center [67, 160] width 73 height 12
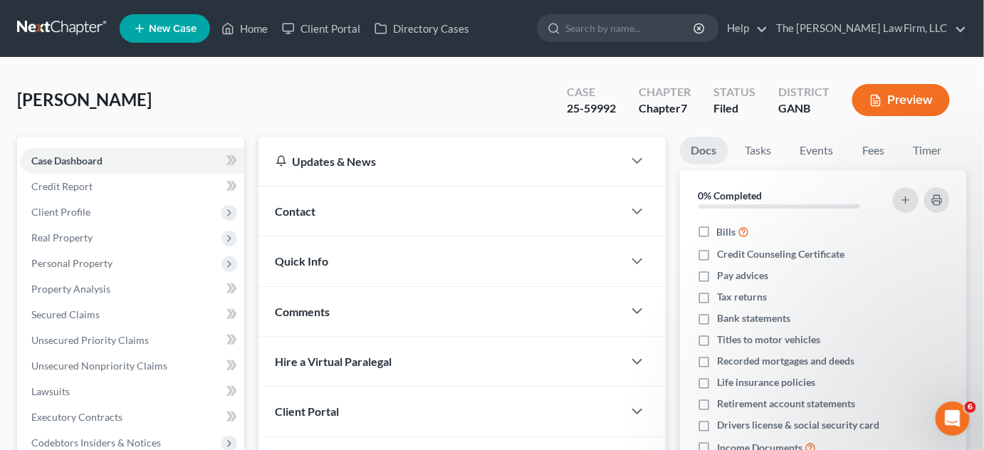
click at [332, 211] on div "Contact" at bounding box center [440, 211] width 364 height 49
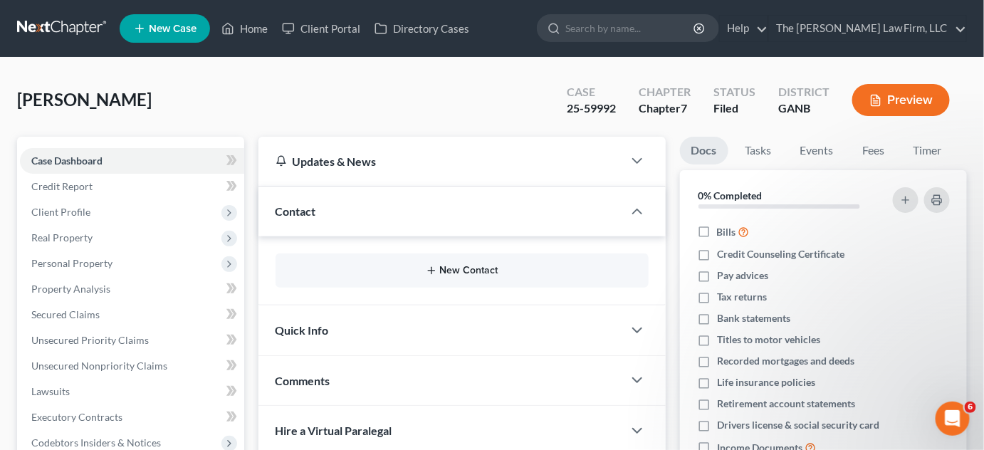
click at [464, 268] on button "New Contact" at bounding box center [462, 270] width 350 height 11
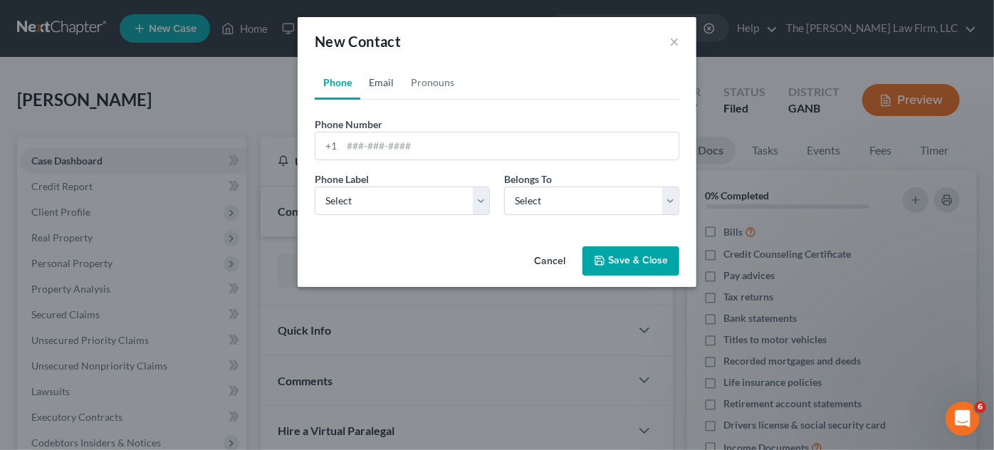
click at [379, 90] on link "Email" at bounding box center [381, 82] width 42 height 34
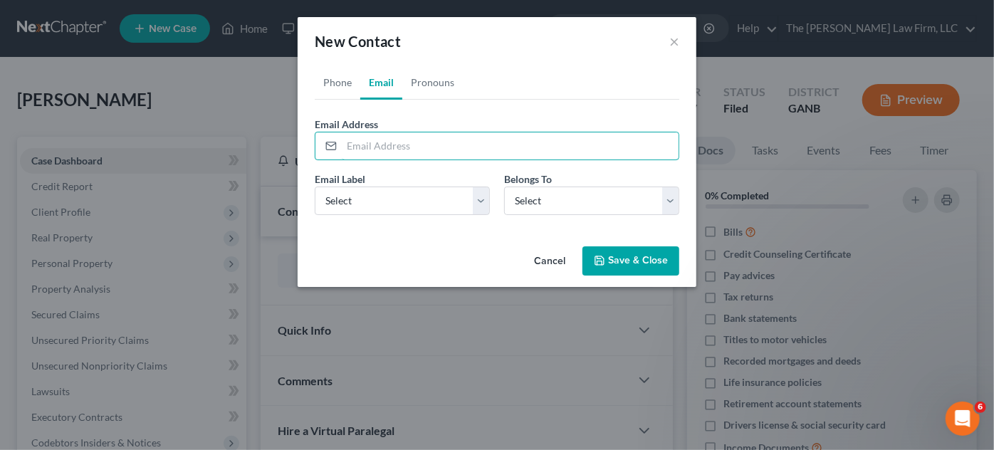
paste input "[EMAIL_ADDRESS][DOMAIN_NAME]"
type input "[EMAIL_ADDRESS][DOMAIN_NAME]"
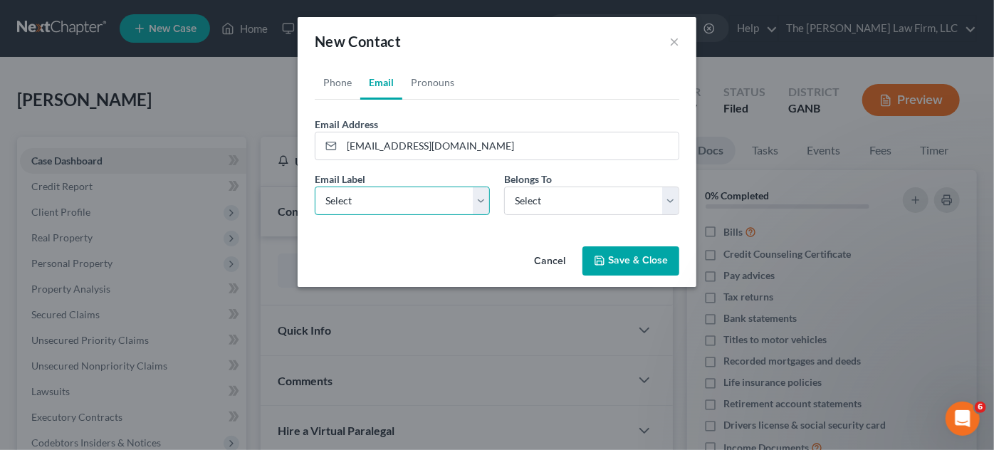
drag, startPoint x: 378, startPoint y: 201, endPoint x: 382, endPoint y: 212, distance: 11.5
click at [378, 201] on select "Select Home Work Other" at bounding box center [402, 201] width 175 height 28
select select "0"
click at [315, 187] on select "Select Home Work Other" at bounding box center [402, 201] width 175 height 28
click at [510, 216] on div "Email Label Select Home Work Other Belongs To * Select Client Other" at bounding box center [497, 199] width 379 height 55
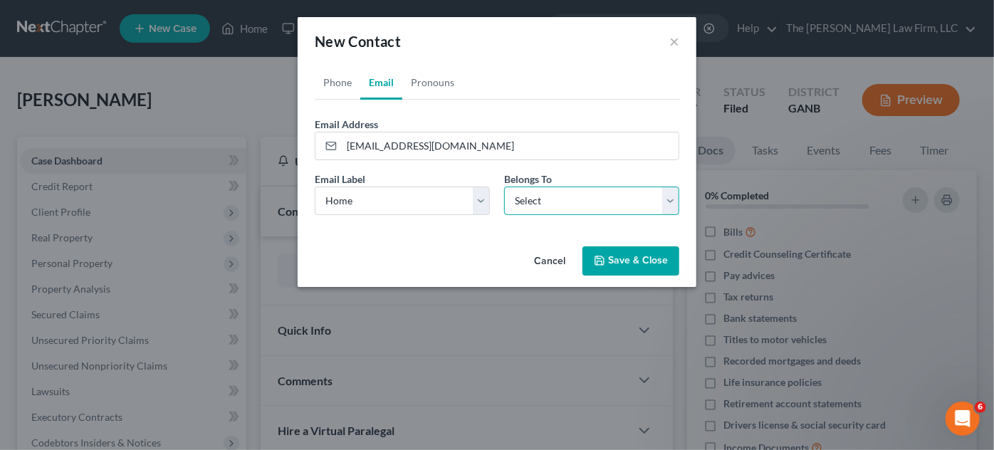
click at [513, 210] on select "Select Client Other" at bounding box center [591, 201] width 175 height 28
select select "0"
click at [504, 187] on select "Select Client Other" at bounding box center [591, 201] width 175 height 28
click at [337, 71] on link "Phone" at bounding box center [338, 82] width 46 height 34
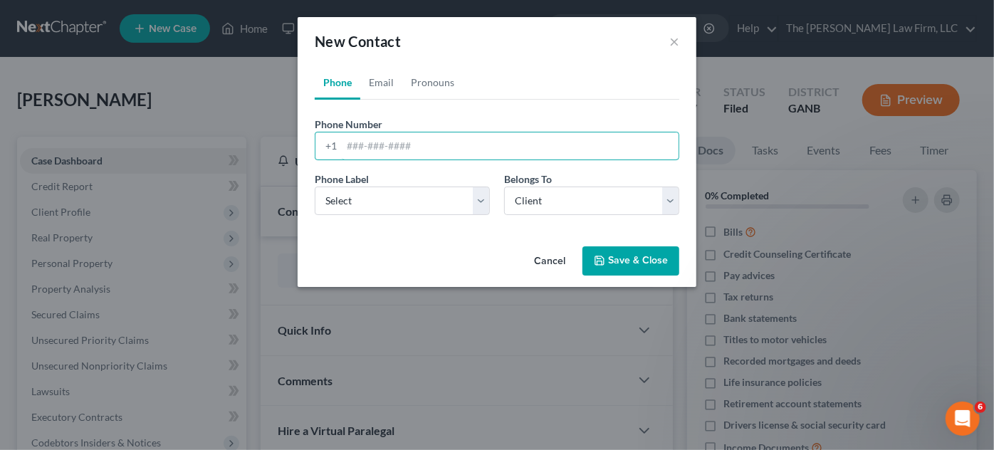
paste input "404) 563-3995‬"
click at [370, 146] on input "404) 563-3995‬" at bounding box center [510, 145] width 337 height 27
type input "404-563-3995‬"
click at [404, 206] on select "Select Mobile Home Work Other" at bounding box center [402, 201] width 175 height 28
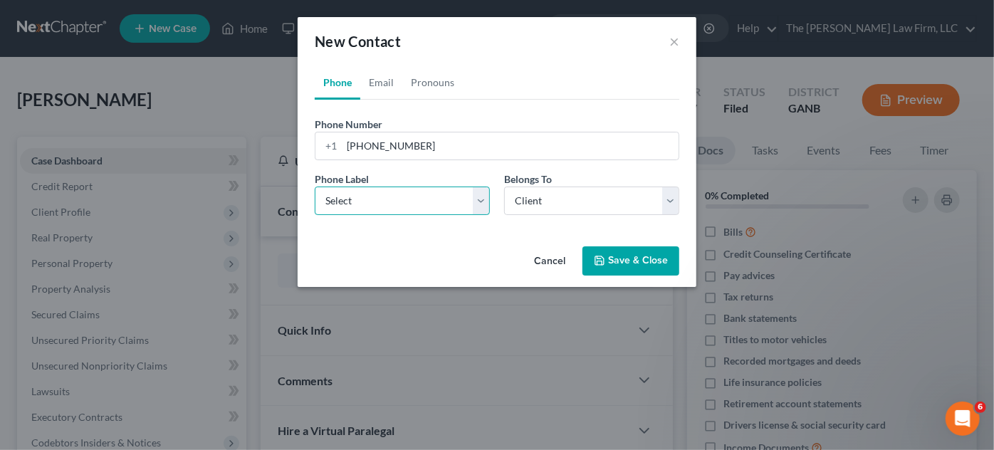
select select "0"
click at [315, 187] on select "Select Mobile Home Work Other" at bounding box center [402, 201] width 175 height 28
click at [599, 263] on icon "button" at bounding box center [599, 260] width 9 height 9
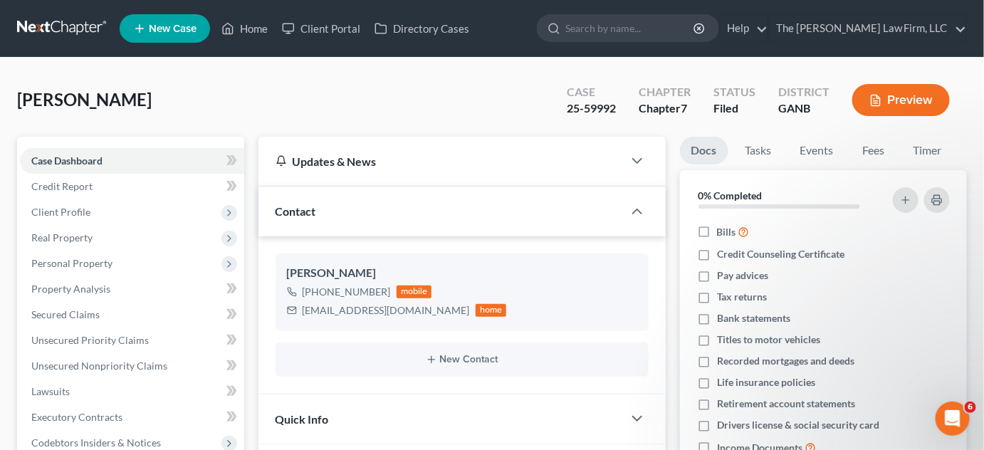
click at [646, 29] on input "search" at bounding box center [630, 28] width 130 height 26
type input "murray"
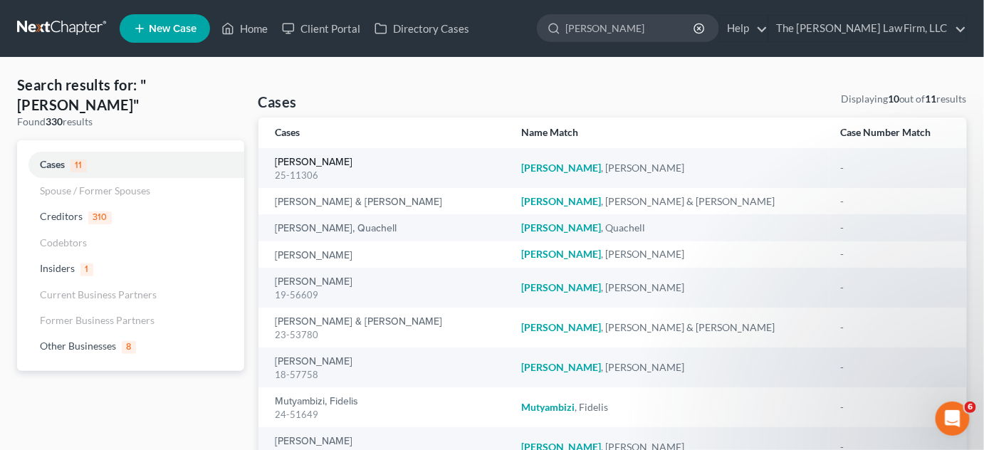
click at [322, 159] on link "[PERSON_NAME]" at bounding box center [315, 162] width 78 height 10
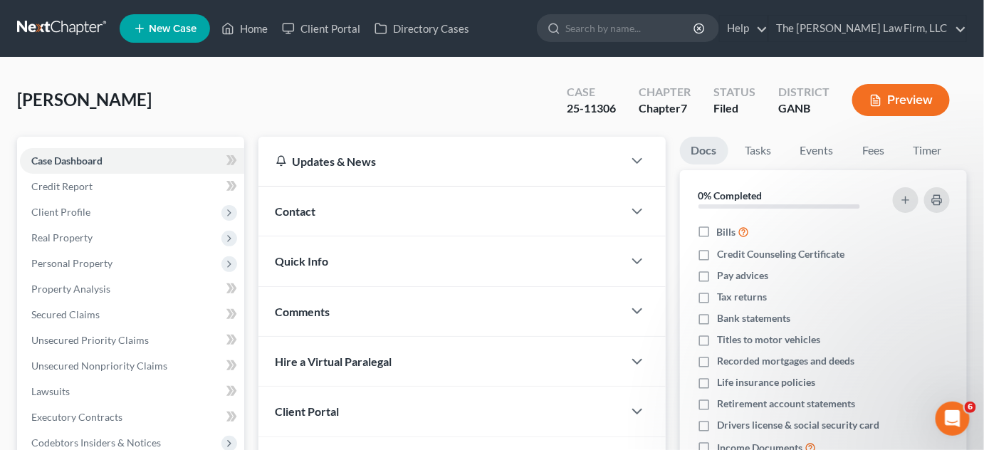
scroll to position [309, 0]
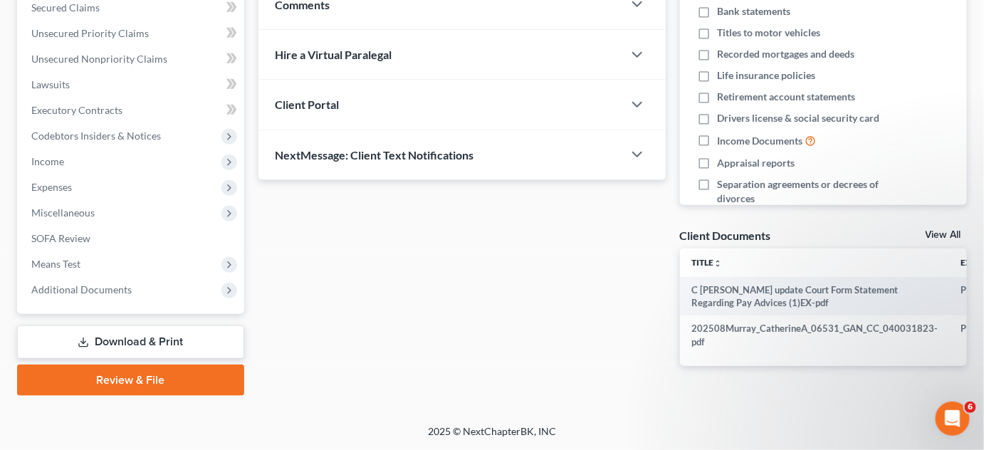
click at [78, 292] on span "Additional Documents" at bounding box center [81, 289] width 100 height 12
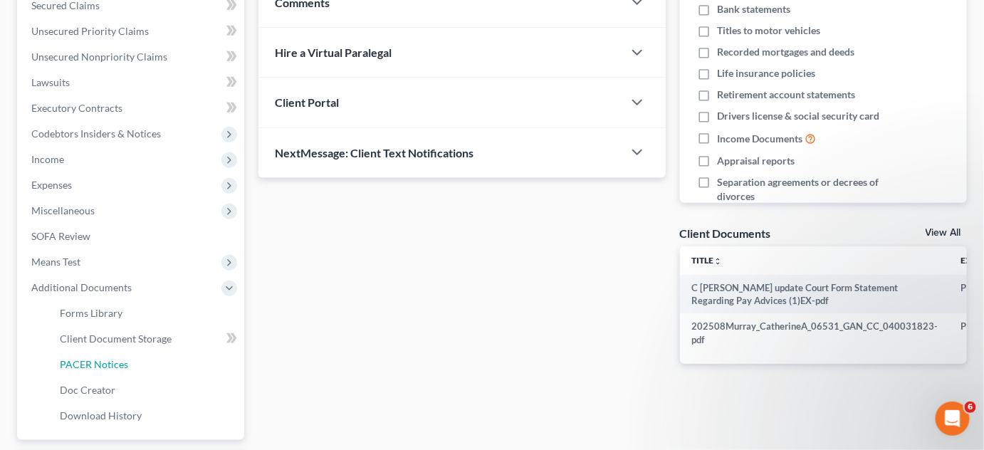
click at [99, 360] on span "PACER Notices" at bounding box center [94, 364] width 68 height 12
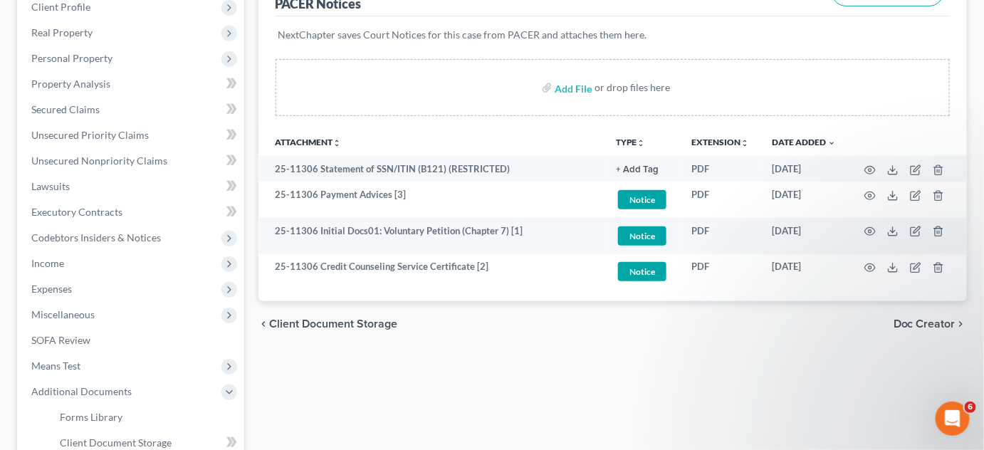
scroll to position [216, 0]
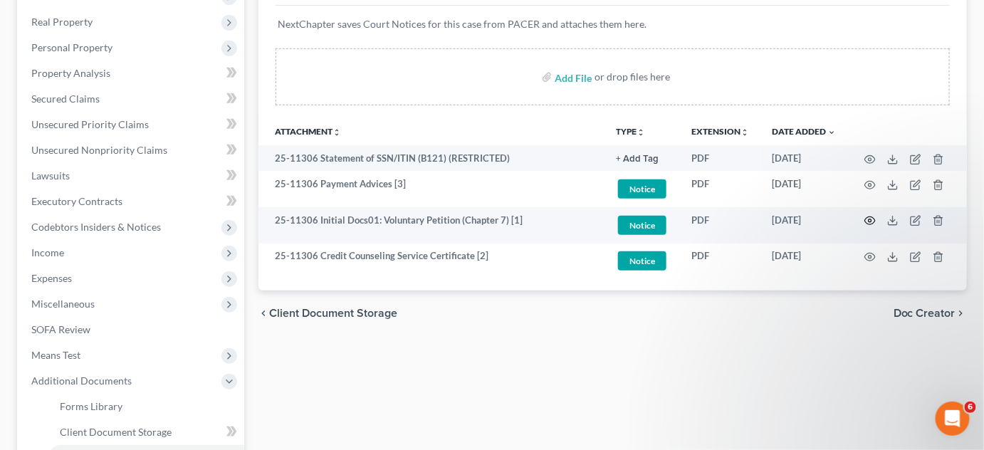
click at [871, 218] on icon "button" at bounding box center [869, 220] width 11 height 11
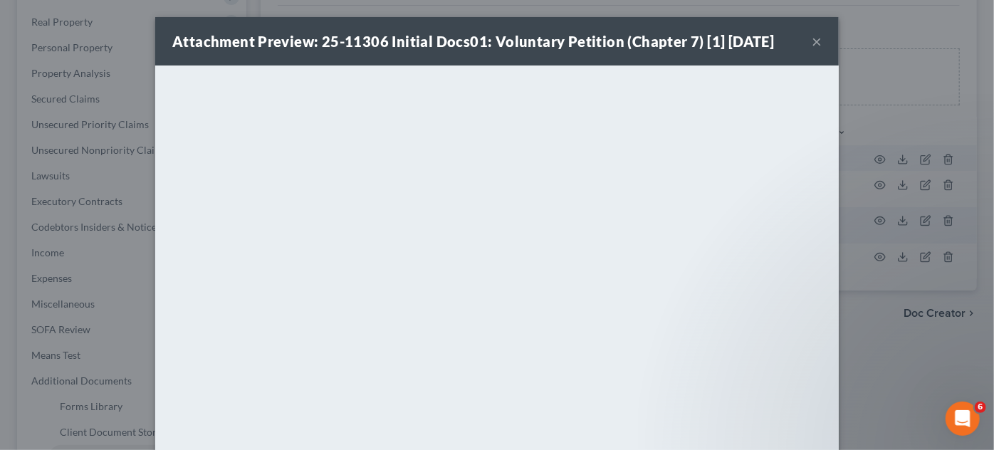
click at [286, 17] on div "Attachment Preview: 25-11306 Initial Docs01: Voluntary Petition (Chapter 7) [1]…" at bounding box center [496, 41] width 683 height 48
click at [817, 41] on div "Attachment Preview: 25-11306 Initial Docs01: Voluntary Petition (Chapter 7) [1]…" at bounding box center [496, 41] width 683 height 48
click at [931, 119] on div "Attachment Preview: 25-11306 Initial Docs01: Voluntary Petition (Chapter 7) [1]…" at bounding box center [497, 225] width 994 height 450
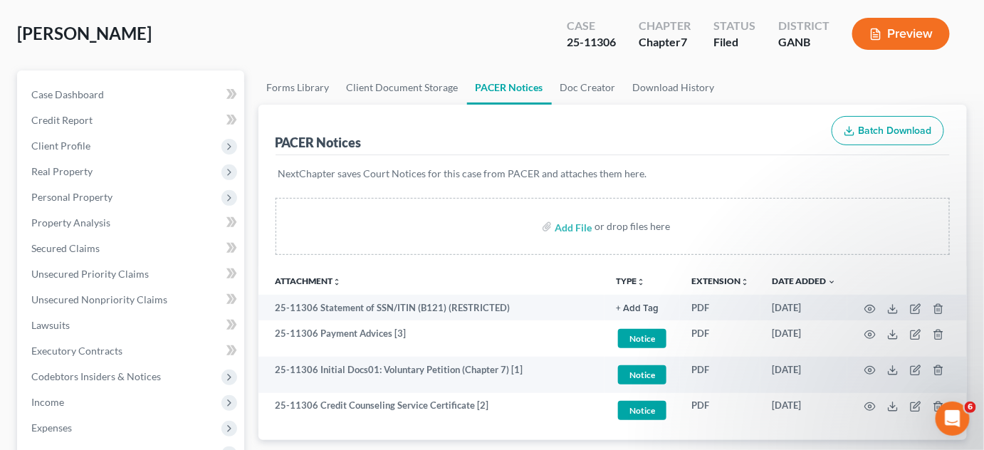
scroll to position [0, 0]
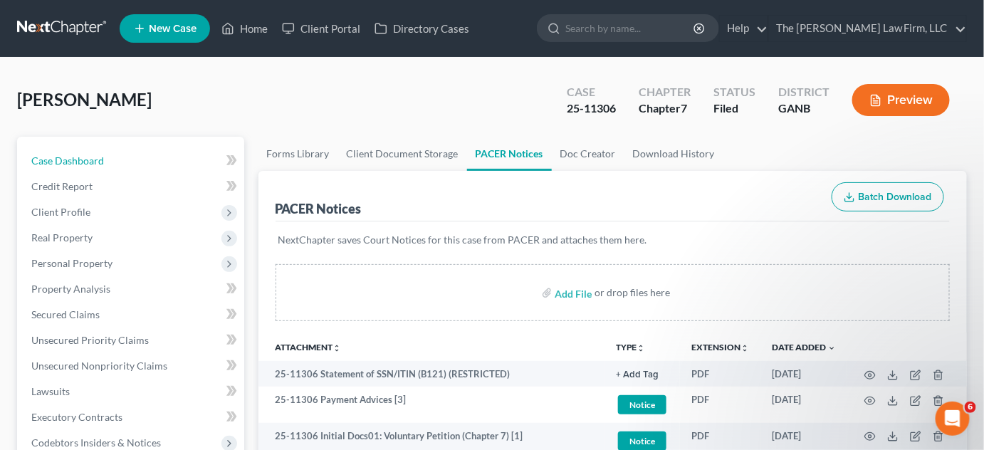
click at [78, 159] on span "Case Dashboard" at bounding box center [67, 160] width 73 height 12
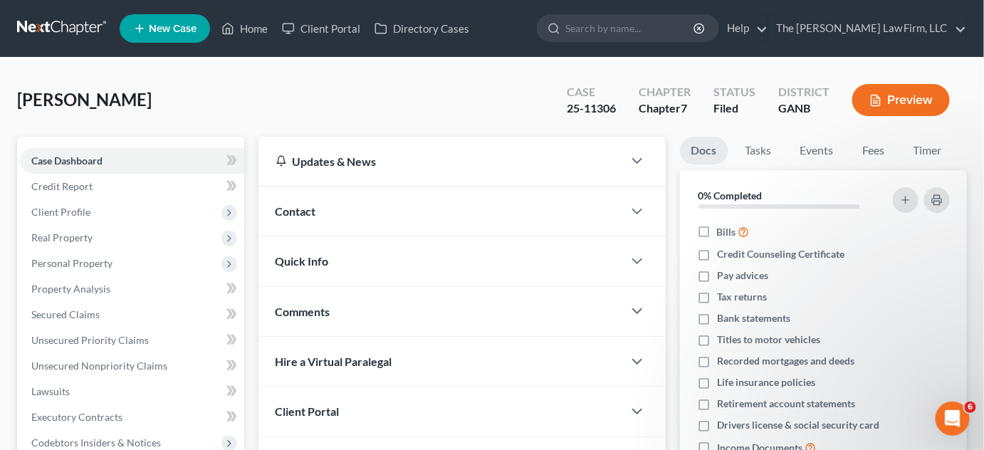
click at [442, 204] on div "Contact" at bounding box center [440, 211] width 364 height 49
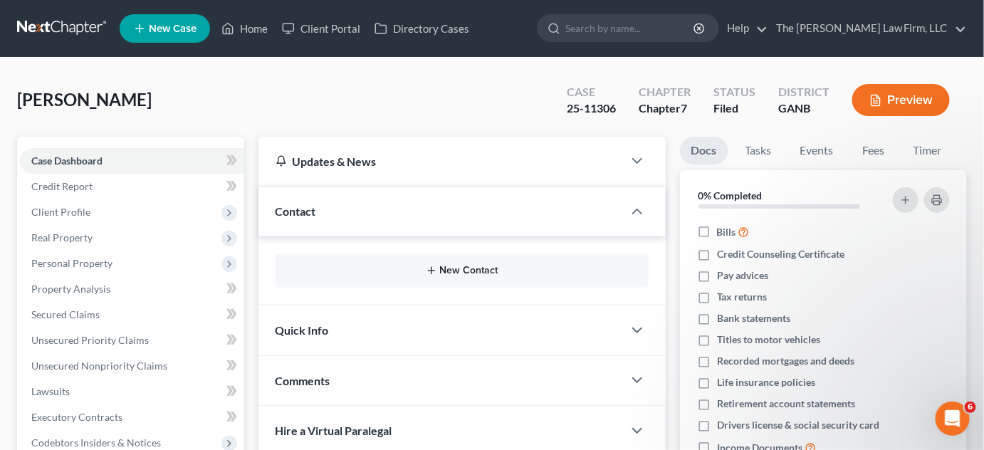
click at [456, 270] on button "New Contact" at bounding box center [462, 270] width 350 height 11
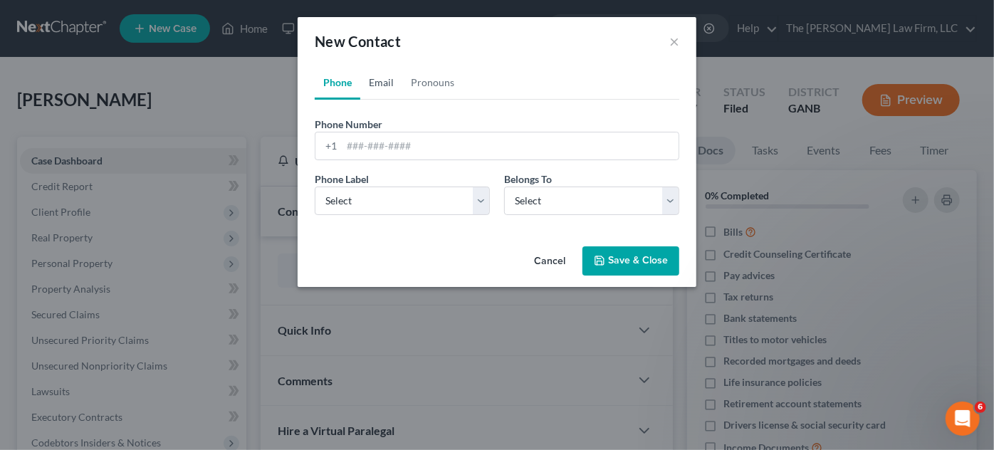
click at [389, 75] on link "Email" at bounding box center [381, 82] width 42 height 34
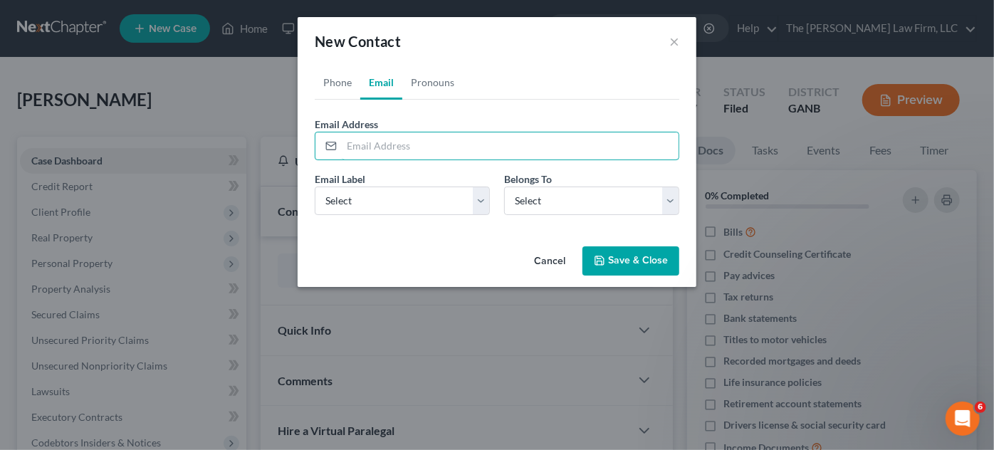
paste input "catherine_akies@rocketmail.com"
type input "catherine_akies@rocketmail.com"
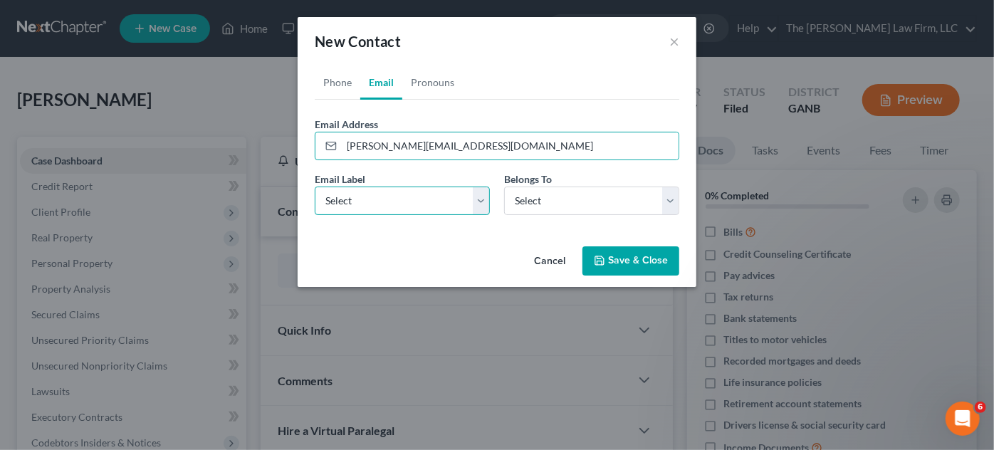
drag, startPoint x: 368, startPoint y: 202, endPoint x: 368, endPoint y: 211, distance: 9.3
click at [368, 202] on select "Select Home Work Other" at bounding box center [402, 201] width 175 height 28
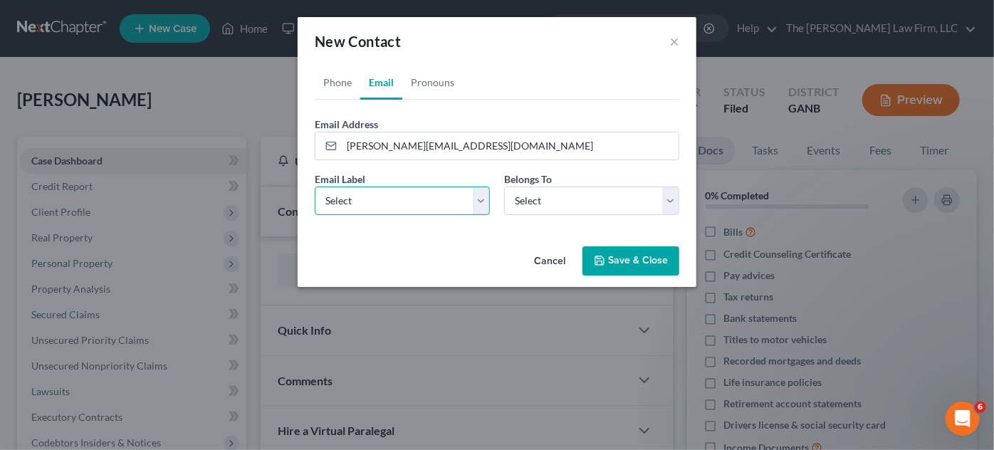
select select "0"
click at [315, 187] on select "Select Home Work Other" at bounding box center [402, 201] width 175 height 28
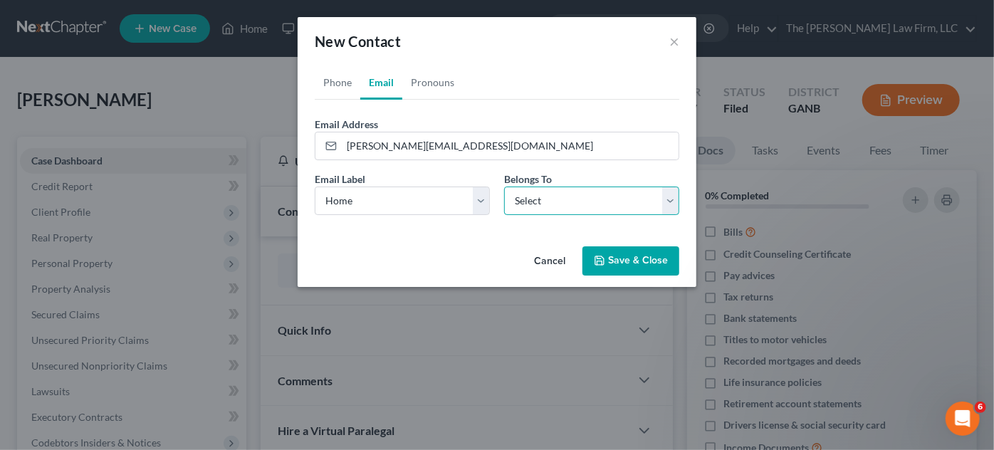
click at [550, 209] on select "Select Client Other" at bounding box center [591, 201] width 175 height 28
select select "0"
click at [504, 187] on select "Select Client Other" at bounding box center [591, 201] width 175 height 28
select select "0"
click at [332, 75] on link "Phone" at bounding box center [338, 82] width 46 height 34
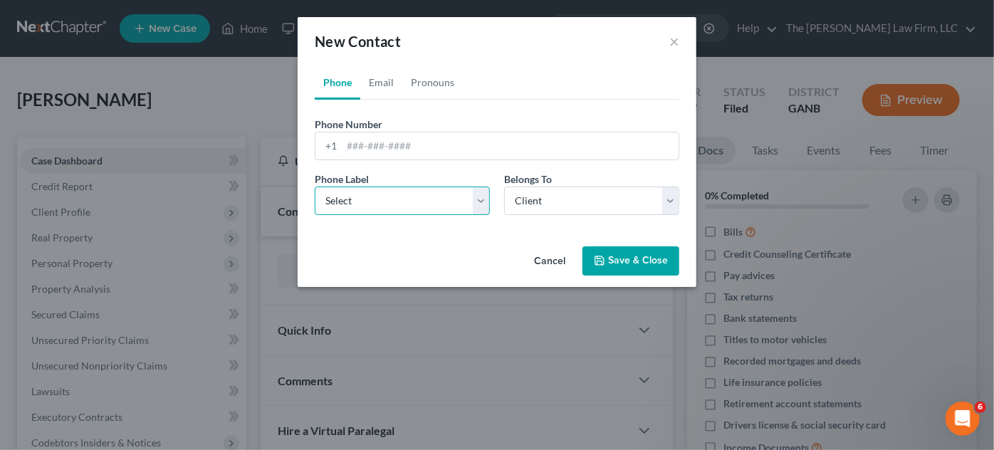
drag, startPoint x: 379, startPoint y: 201, endPoint x: 375, endPoint y: 212, distance: 11.5
click at [379, 201] on select "Select Mobile Home Work Other" at bounding box center [402, 201] width 175 height 28
select select "0"
click at [315, 187] on select "Select Mobile Home Work Other" at bounding box center [402, 201] width 175 height 28
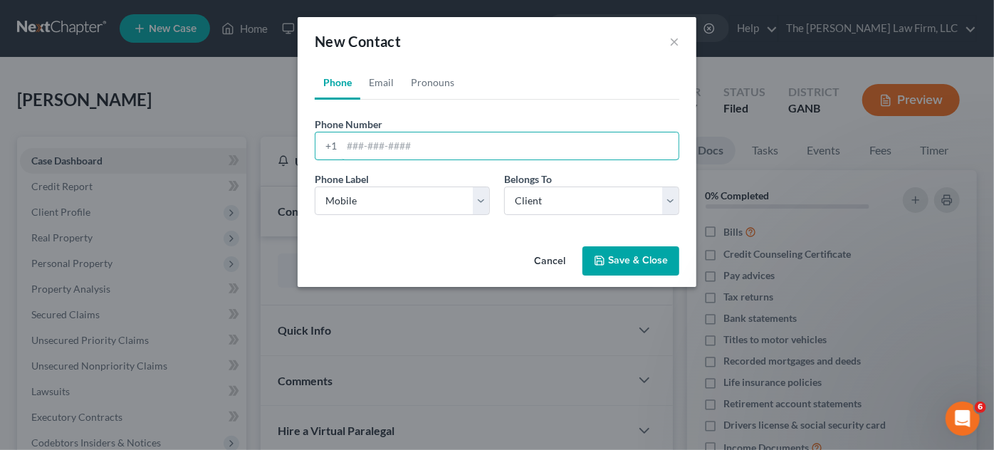
paste input "404) 782-9786‬"
click at [372, 143] on input "404) 782-9786‬" at bounding box center [510, 145] width 337 height 27
type input "404-782-9786‬"
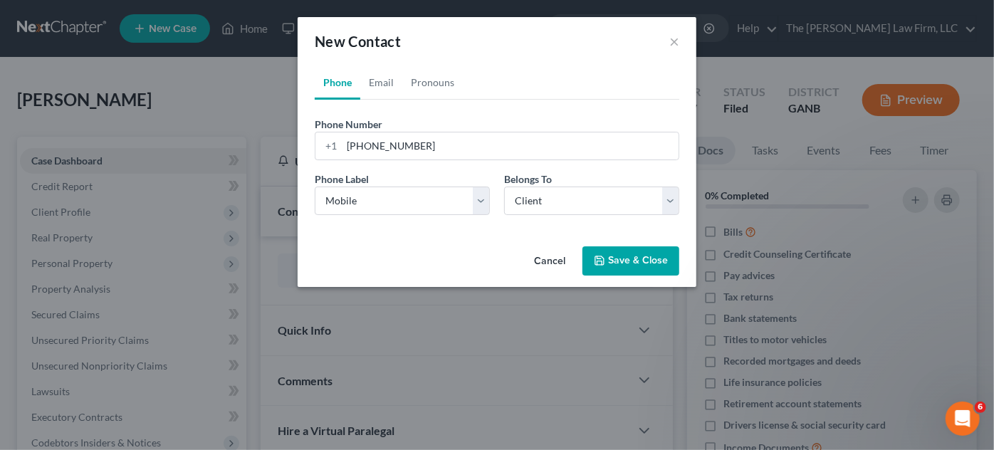
click at [611, 253] on button "Save & Close" at bounding box center [630, 261] width 97 height 30
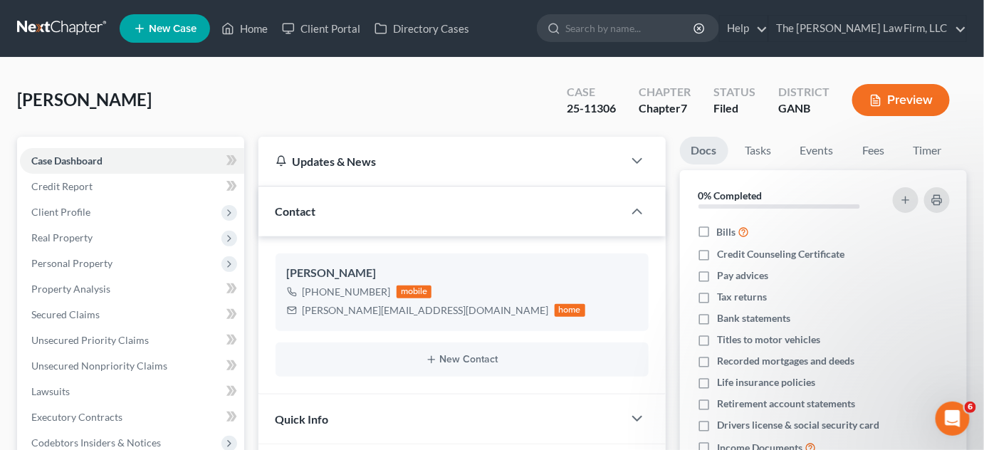
click at [656, 36] on input "search" at bounding box center [630, 28] width 130 height 26
type input "lambeth"
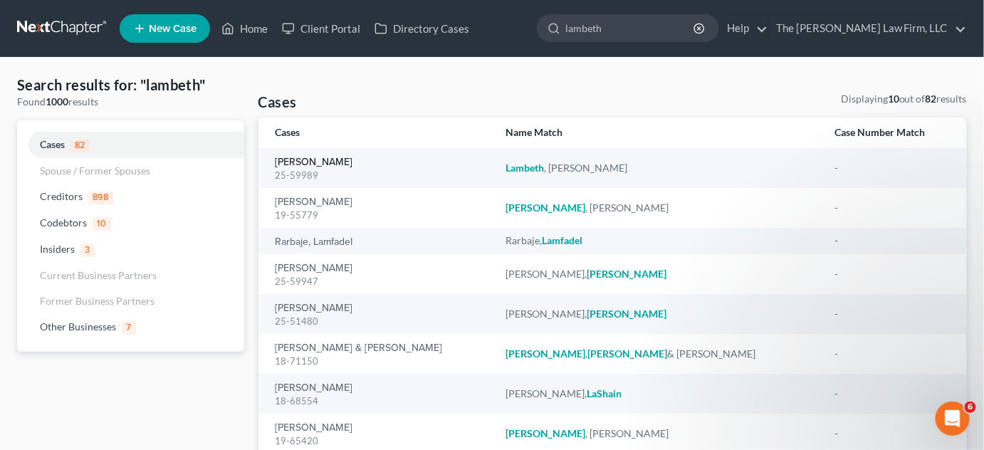
click at [340, 162] on link "[PERSON_NAME]" at bounding box center [315, 162] width 78 height 10
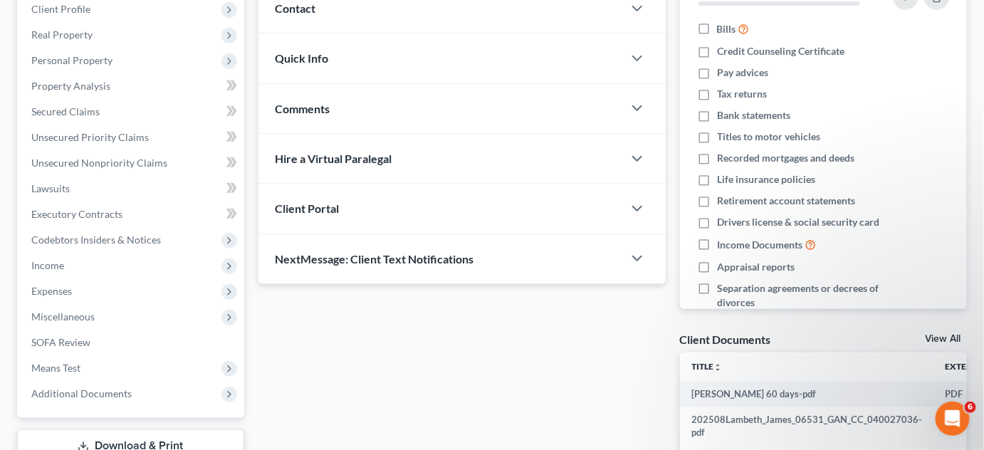
scroll to position [305, 0]
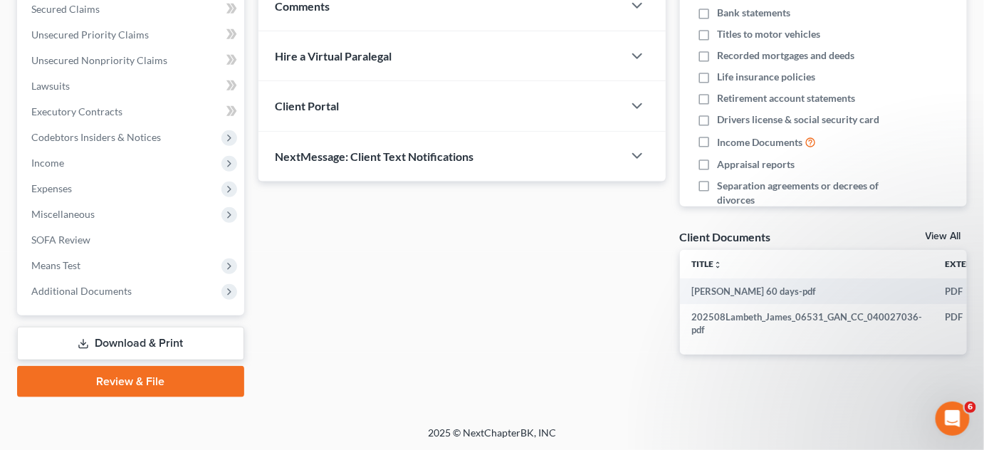
click at [93, 298] on span "Additional Documents" at bounding box center [132, 291] width 224 height 26
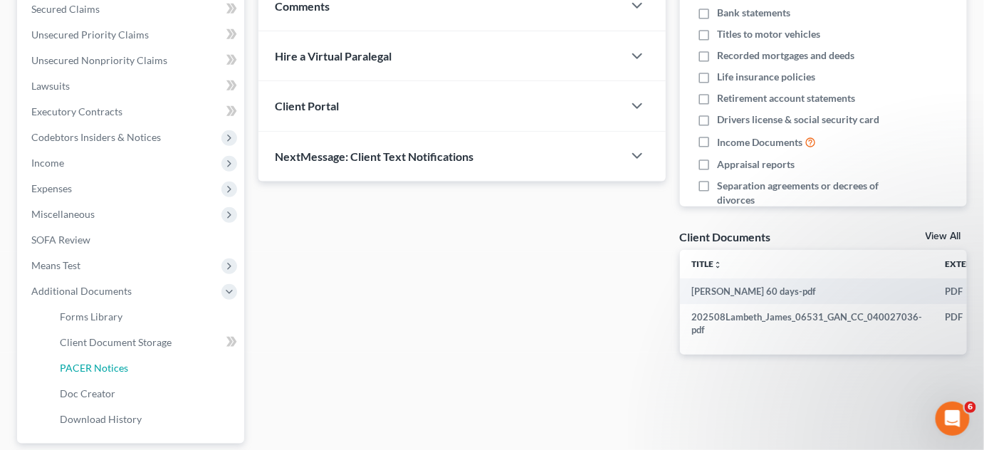
click at [85, 364] on span "PACER Notices" at bounding box center [94, 368] width 68 height 12
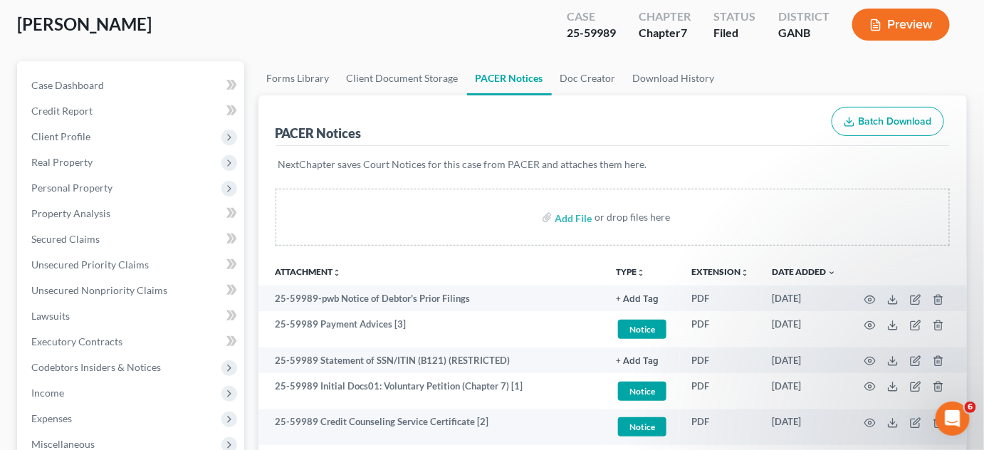
scroll to position [107, 0]
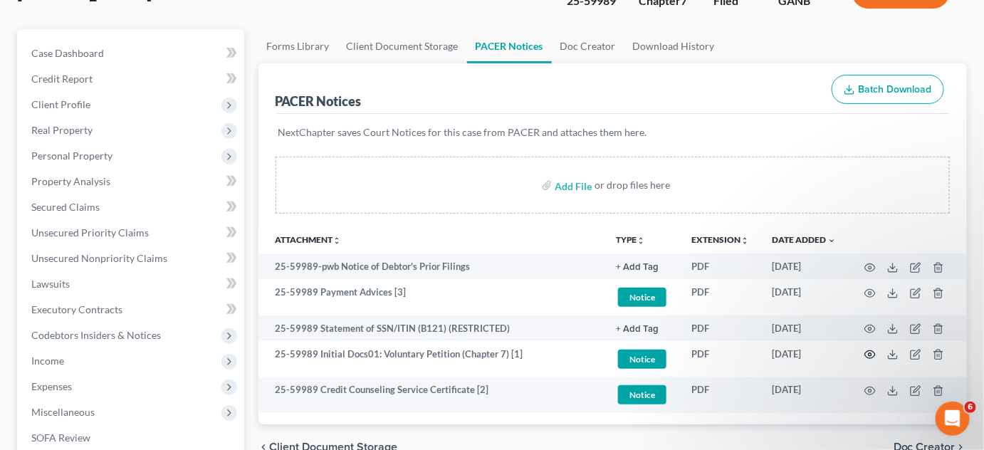
click at [872, 351] on icon "button" at bounding box center [870, 355] width 11 height 8
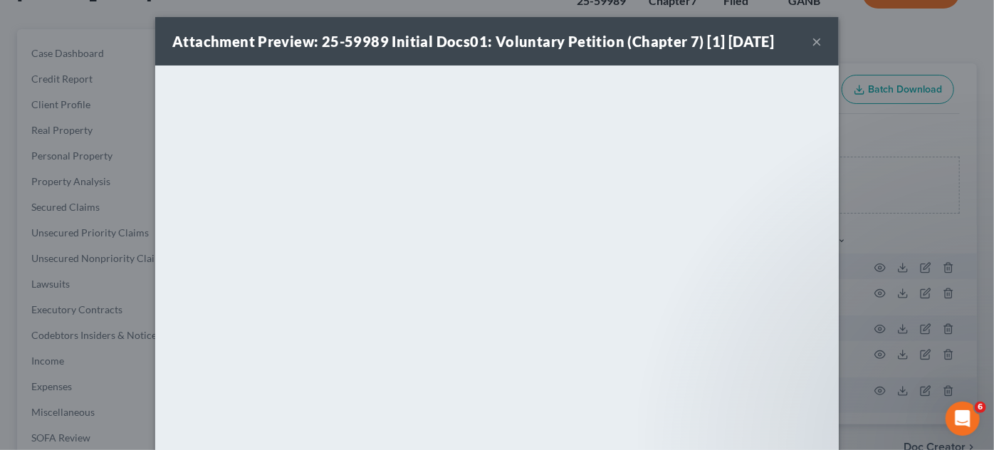
click at [63, 19] on div "Attachment Preview: 25-59989 Initial Docs01: Voluntary Petition (Chapter 7) [1]…" at bounding box center [497, 225] width 994 height 450
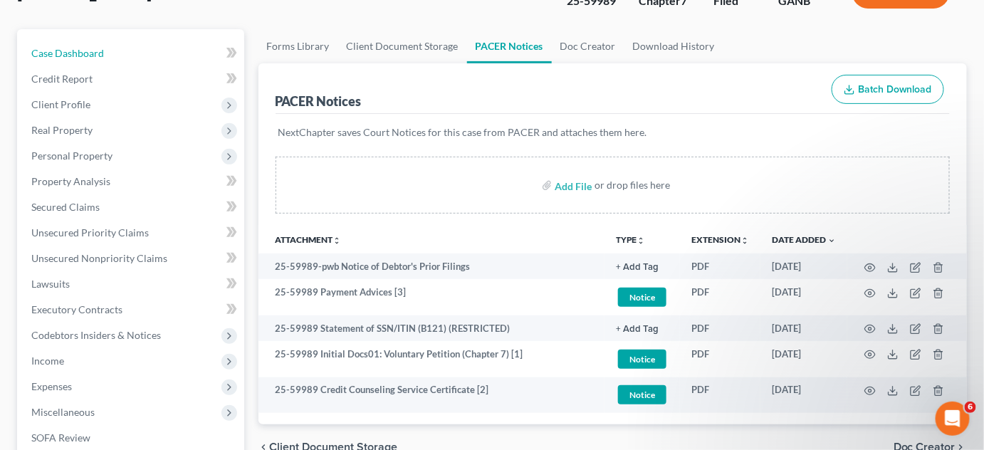
drag, startPoint x: 100, startPoint y: 53, endPoint x: 137, endPoint y: 70, distance: 40.8
click at [100, 53] on span "Case Dashboard" at bounding box center [67, 53] width 73 height 12
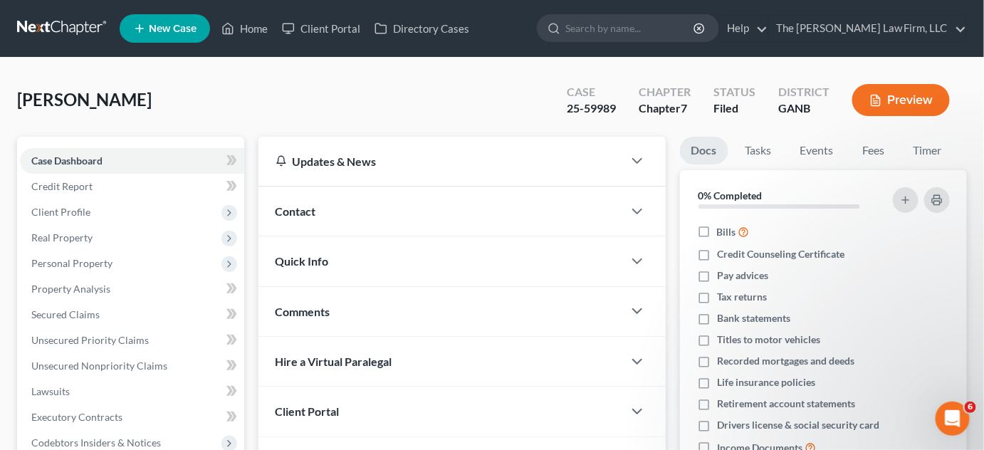
click at [300, 207] on span "Contact" at bounding box center [296, 211] width 41 height 14
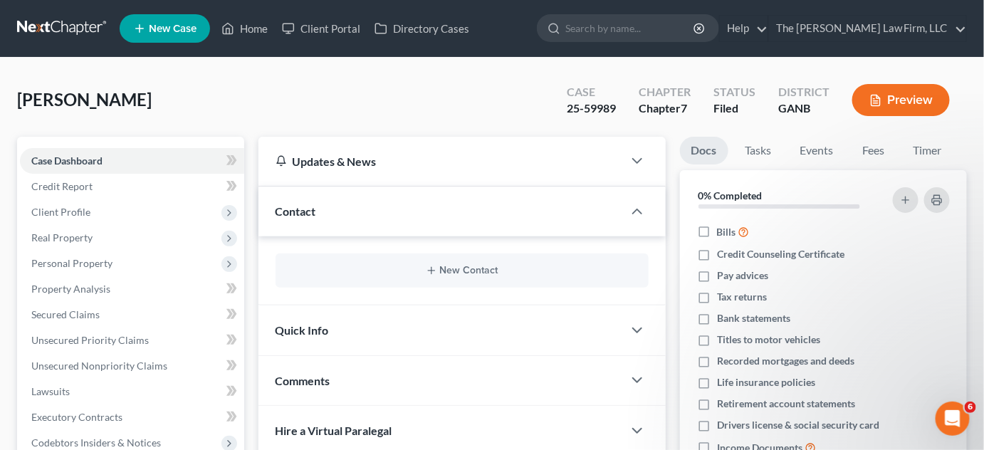
click at [471, 258] on div "New Contact" at bounding box center [462, 270] width 373 height 34
click at [468, 273] on button "New Contact" at bounding box center [462, 270] width 350 height 11
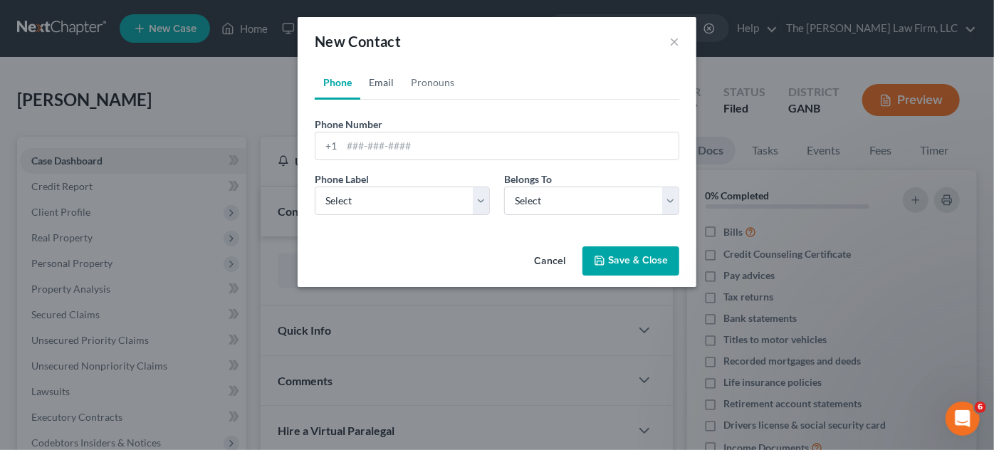
click at [384, 80] on link "Email" at bounding box center [381, 82] width 42 height 34
drag, startPoint x: 371, startPoint y: 199, endPoint x: 371, endPoint y: 211, distance: 11.4
click at [371, 199] on select "Select Home Work Other" at bounding box center [402, 201] width 175 height 28
select select "0"
click at [315, 187] on select "Select Home Work Other" at bounding box center [402, 201] width 175 height 28
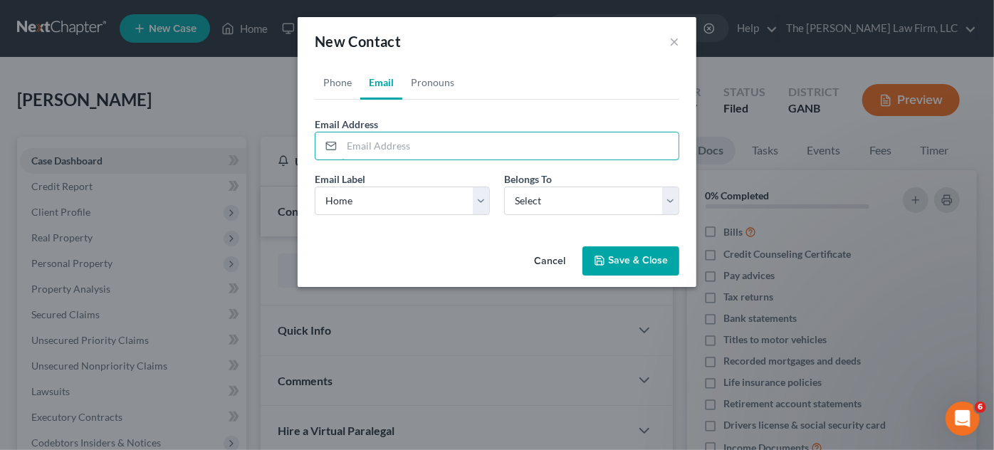
paste input "james.23883@gmail.com"
type input "james.23883@gmail.com"
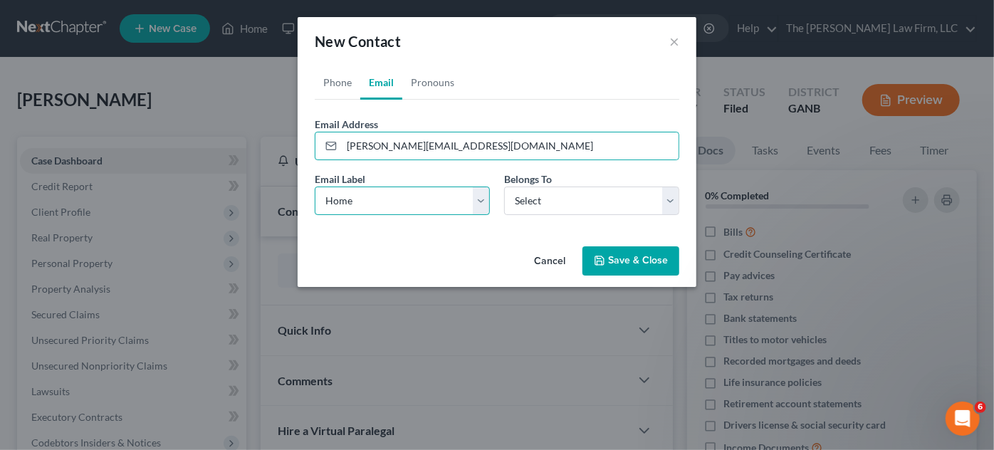
click at [364, 196] on select "Select Home Work Other" at bounding box center [402, 201] width 175 height 28
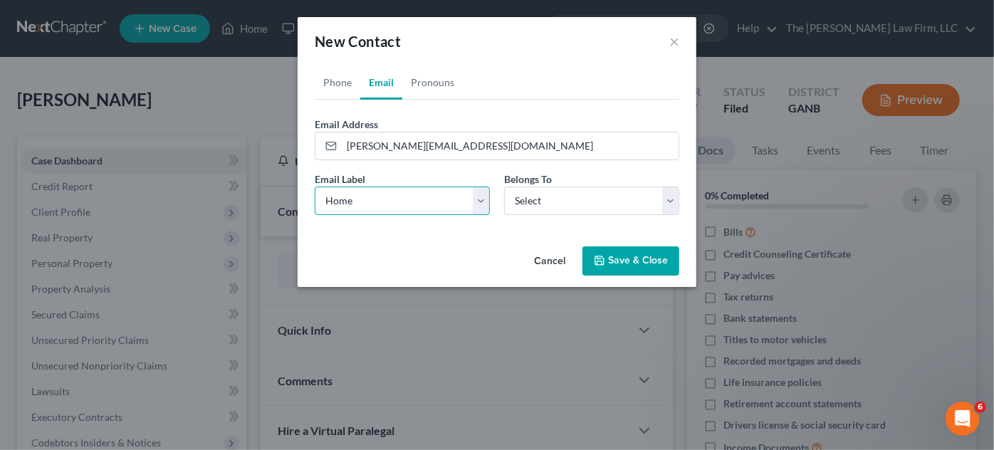
click at [315, 187] on select "Select Home Work Other" at bounding box center [402, 201] width 175 height 28
click at [337, 87] on link "Phone" at bounding box center [338, 82] width 46 height 34
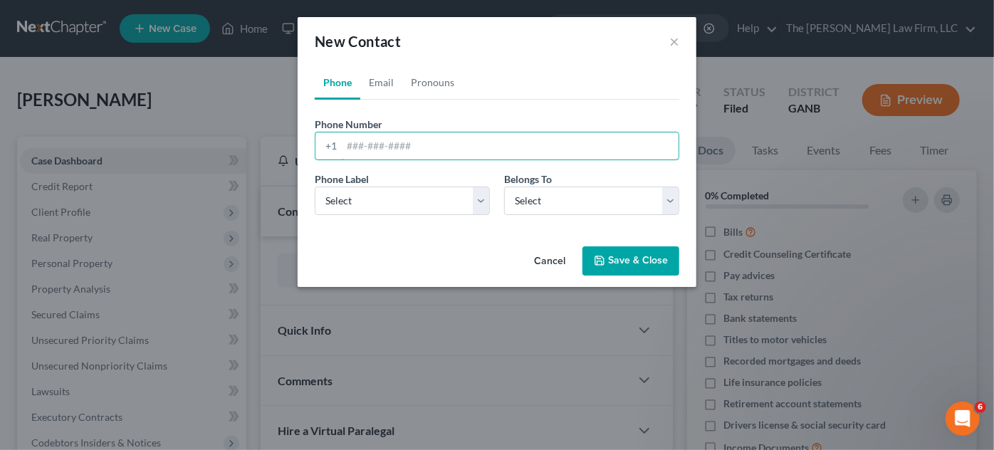
paste input "770) 676-8371‬"
click at [371, 145] on input "770) 676-8371‬" at bounding box center [510, 145] width 337 height 27
type input "770-676-8371‬"
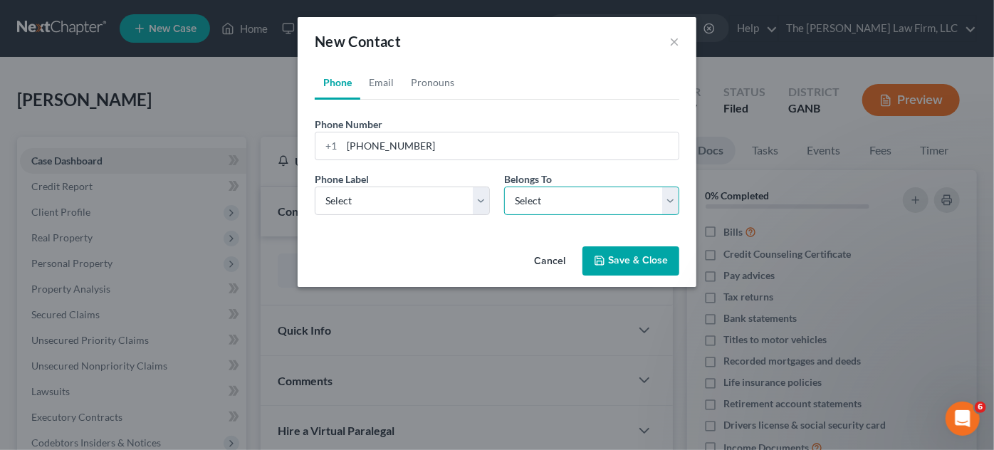
click at [572, 207] on select "Select Client Other" at bounding box center [591, 201] width 175 height 28
select select "0"
click at [504, 187] on select "Select Client Other" at bounding box center [591, 201] width 175 height 28
drag, startPoint x: 648, startPoint y: 287, endPoint x: 636, endPoint y: 261, distance: 28.3
click at [648, 285] on div "New Contact × Phone Email Pronouns Phone Number * +1 770-676-8371‬ Ext. Phone L…" at bounding box center [497, 225] width 994 height 450
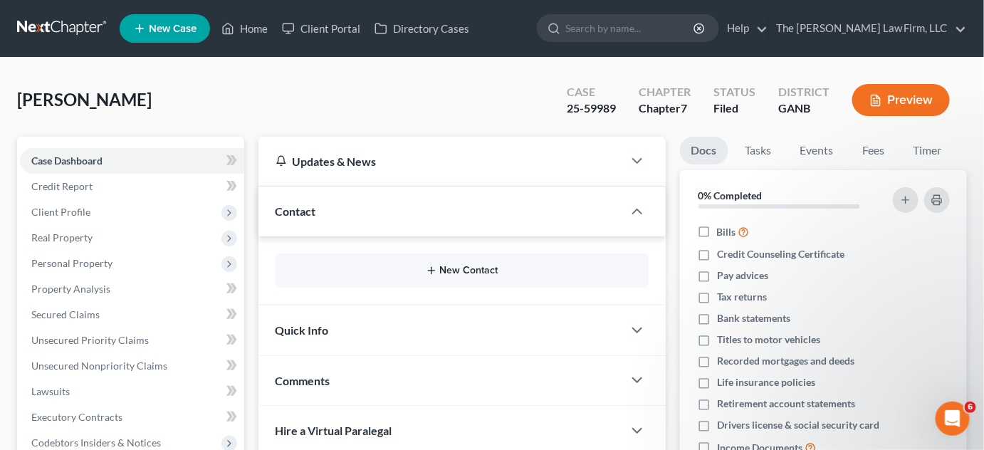
click at [461, 271] on button "New Contact" at bounding box center [462, 270] width 350 height 11
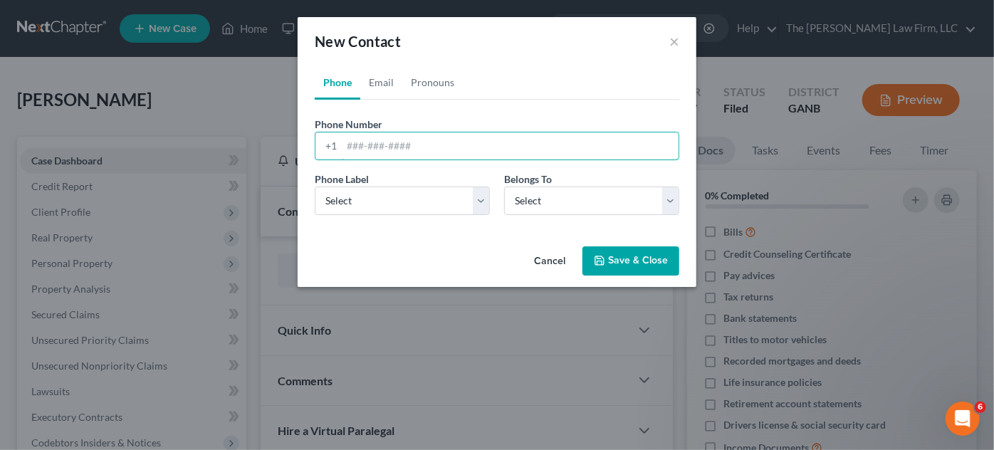
paste input "770) 676-8371‬"
click at [372, 145] on input "770) 676-8371‬" at bounding box center [510, 145] width 337 height 27
type input "770-676-8371‬"
drag, startPoint x: 361, startPoint y: 196, endPoint x: 366, endPoint y: 212, distance: 16.4
click at [361, 196] on select "Select Mobile Home Work Other" at bounding box center [402, 201] width 175 height 28
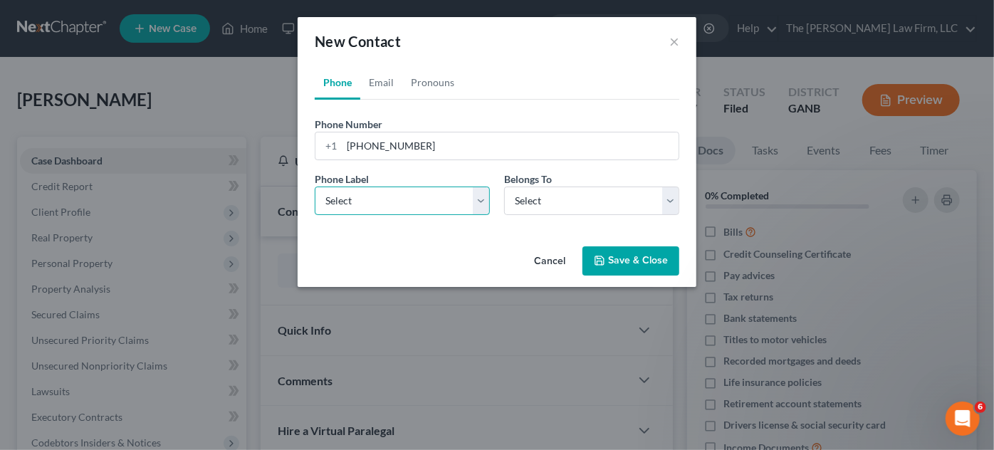
select select "0"
click at [315, 187] on select "Select Mobile Home Work Other" at bounding box center [402, 201] width 175 height 28
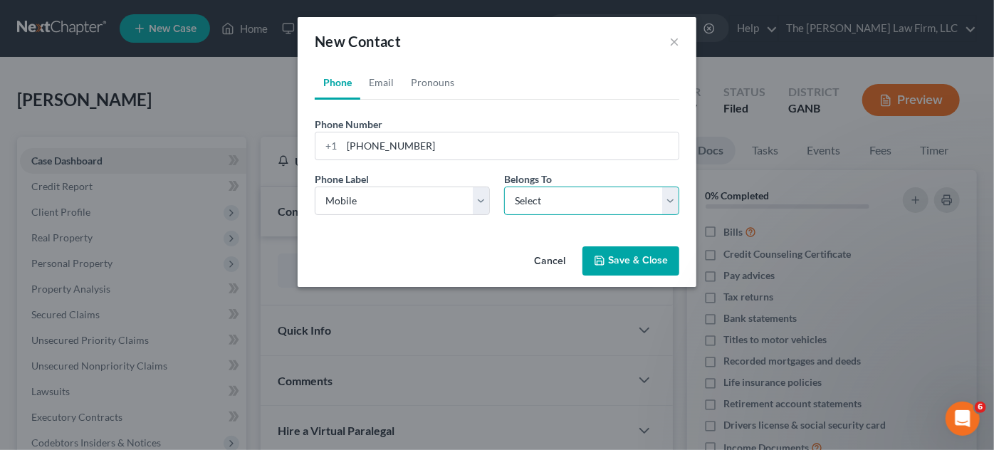
click at [520, 212] on select "Select Client Other" at bounding box center [591, 201] width 175 height 28
select select "0"
click at [504, 187] on select "Select Client Other" at bounding box center [591, 201] width 175 height 28
drag, startPoint x: 370, startPoint y: 85, endPoint x: 404, endPoint y: 175, distance: 96.4
click at [370, 85] on link "Email" at bounding box center [381, 82] width 42 height 34
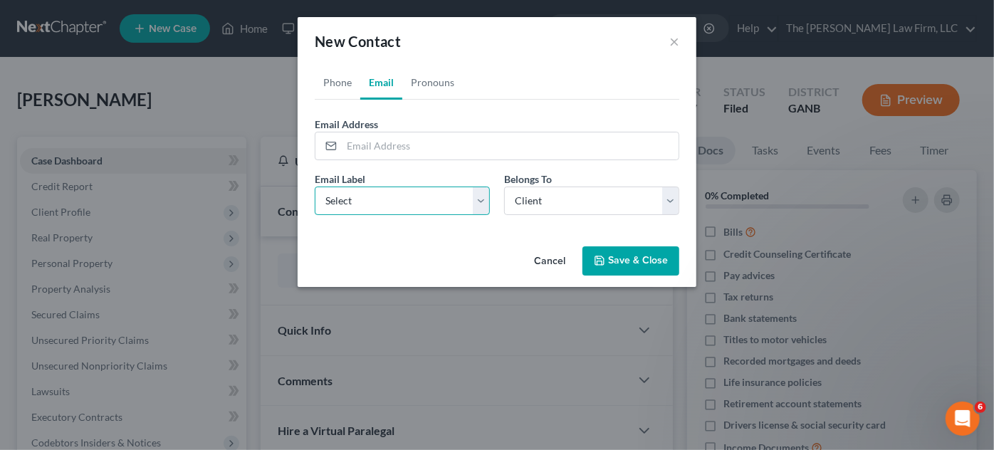
drag, startPoint x: 394, startPoint y: 202, endPoint x: 396, endPoint y: 212, distance: 10.1
click at [394, 202] on select "Select Home Work Other" at bounding box center [402, 201] width 175 height 28
select select "0"
click at [315, 187] on select "Select Home Work Other" at bounding box center [402, 201] width 175 height 28
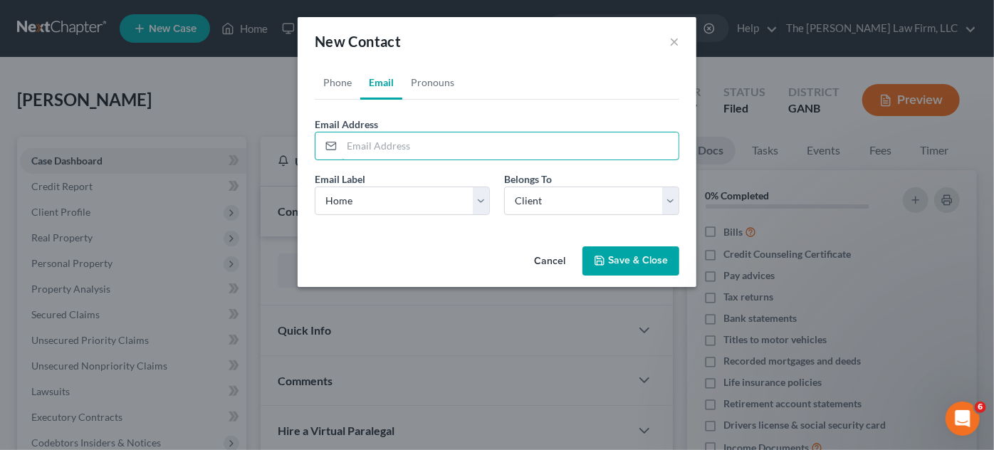
paste input "james.23883@gmail.com"
type input "james.23883@gmail.com"
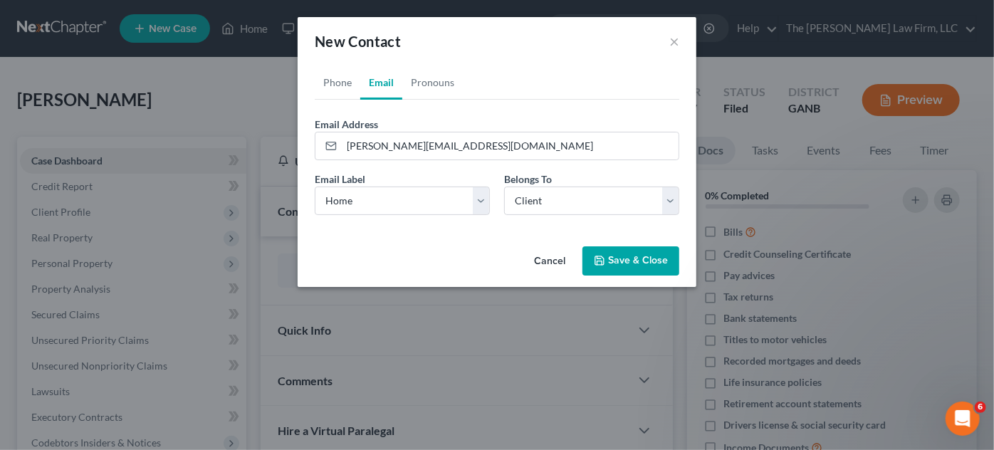
click at [631, 261] on button "Save & Close" at bounding box center [630, 261] width 97 height 30
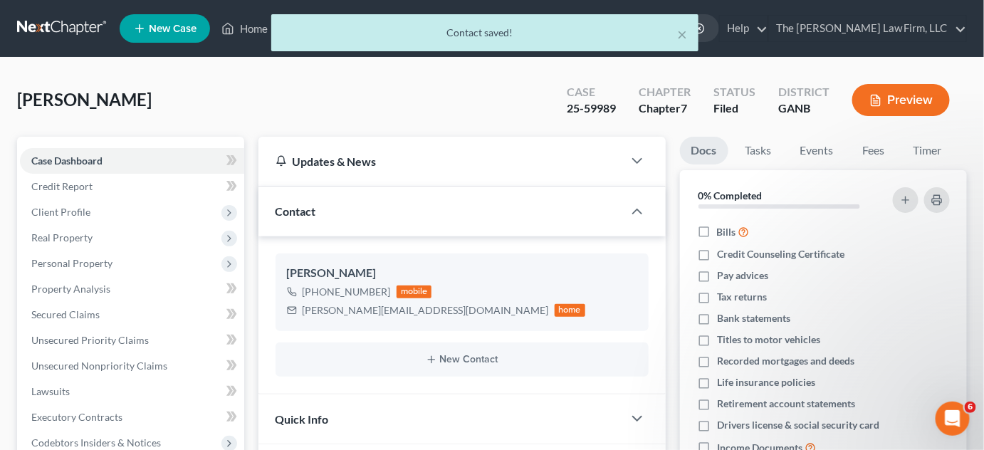
scroll to position [216, 0]
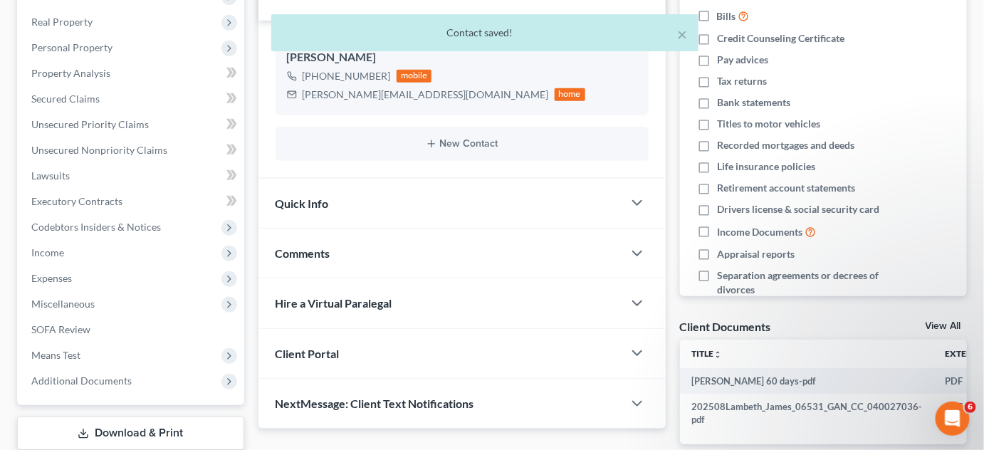
click at [364, 253] on div "Comments" at bounding box center [440, 253] width 364 height 49
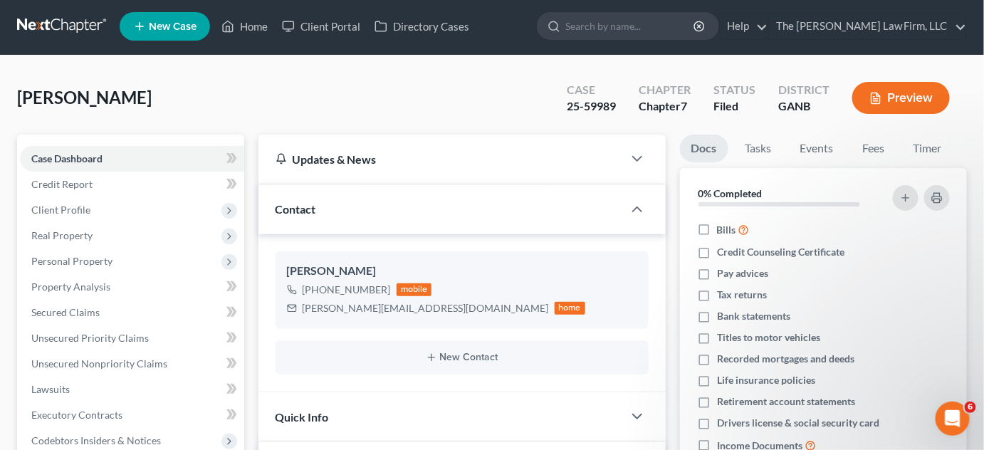
scroll to position [0, 0]
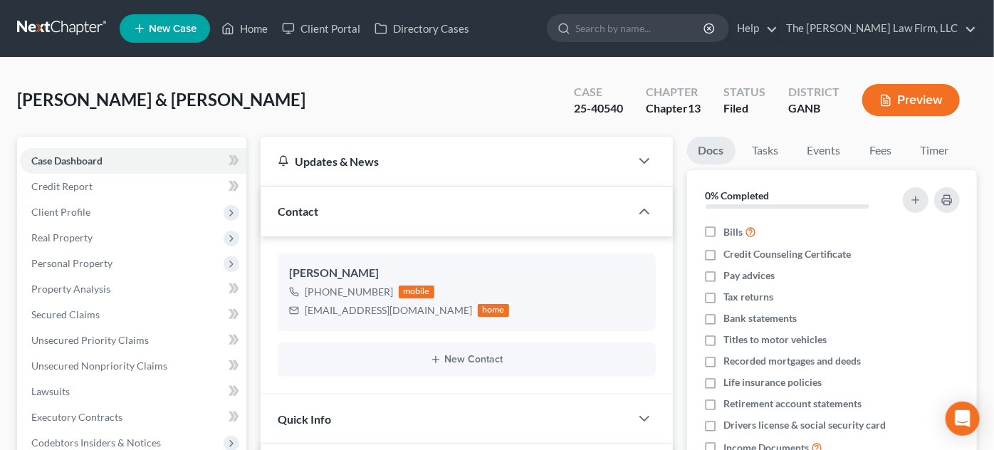
click at [669, 28] on input "search" at bounding box center [640, 28] width 130 height 26
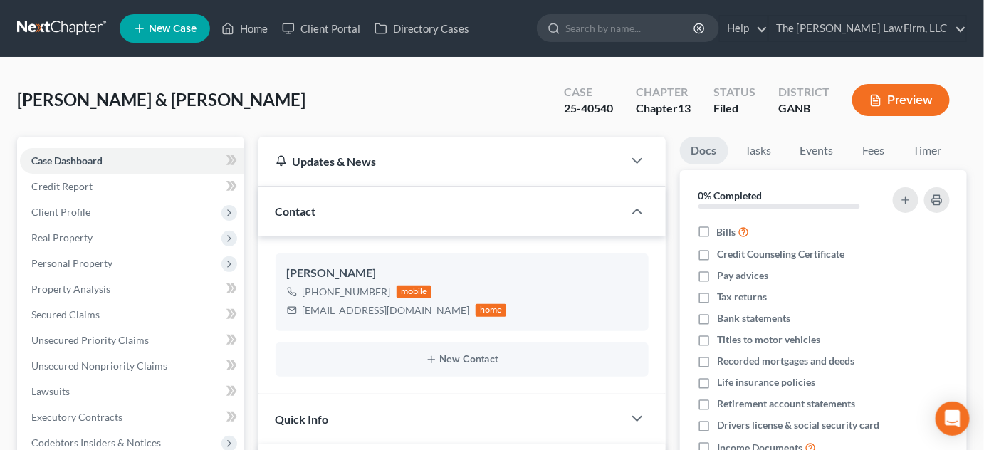
scroll to position [28, 0]
click at [43, 30] on link at bounding box center [62, 29] width 91 height 26
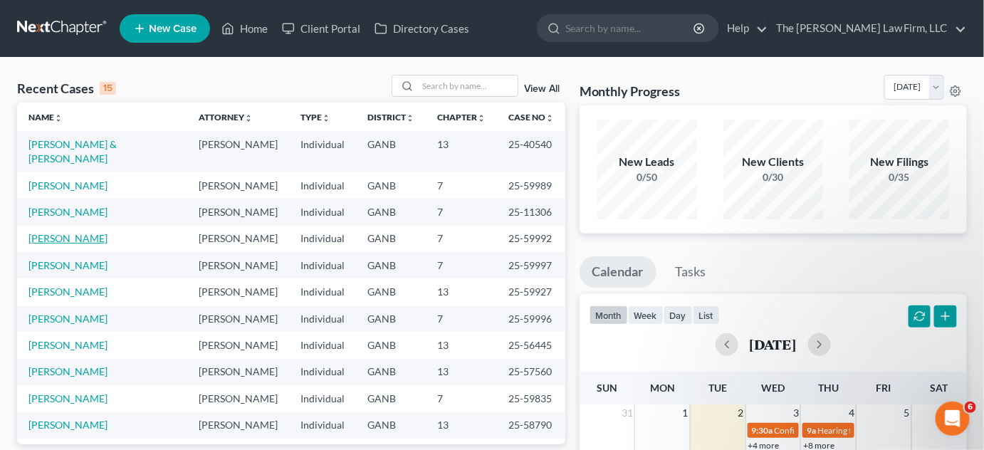
click at [78, 232] on link "[PERSON_NAME]" at bounding box center [67, 238] width 79 height 12
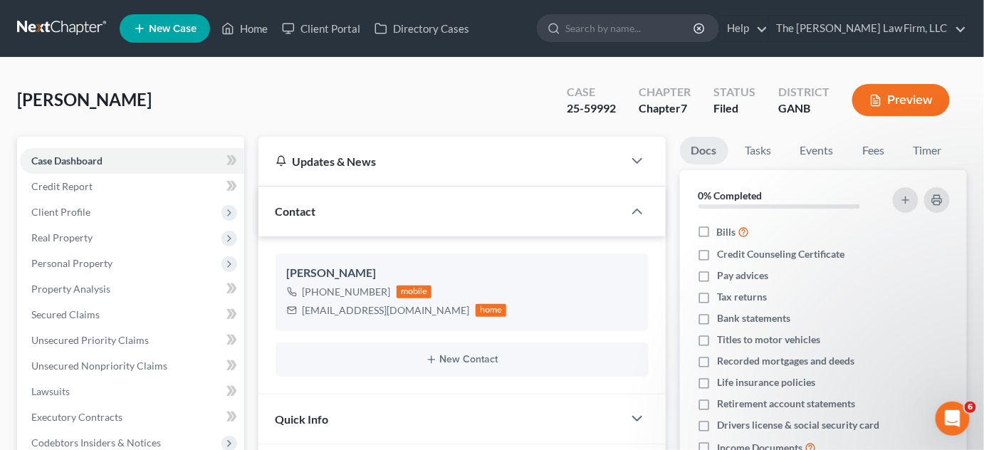
click at [645, 31] on input "search" at bounding box center [630, 28] width 130 height 26
type input "[PERSON_NAME]"
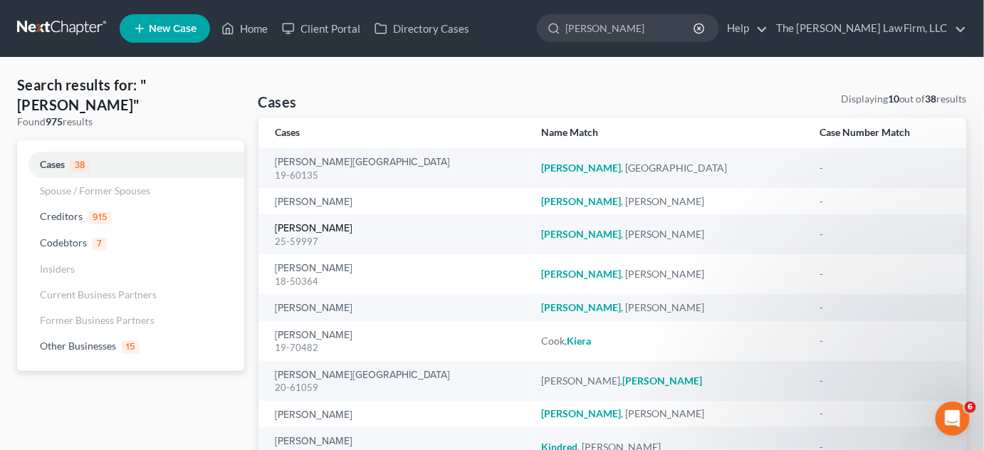
click at [310, 227] on link "[PERSON_NAME]" at bounding box center [315, 229] width 78 height 10
